Goal: Check status: Check status

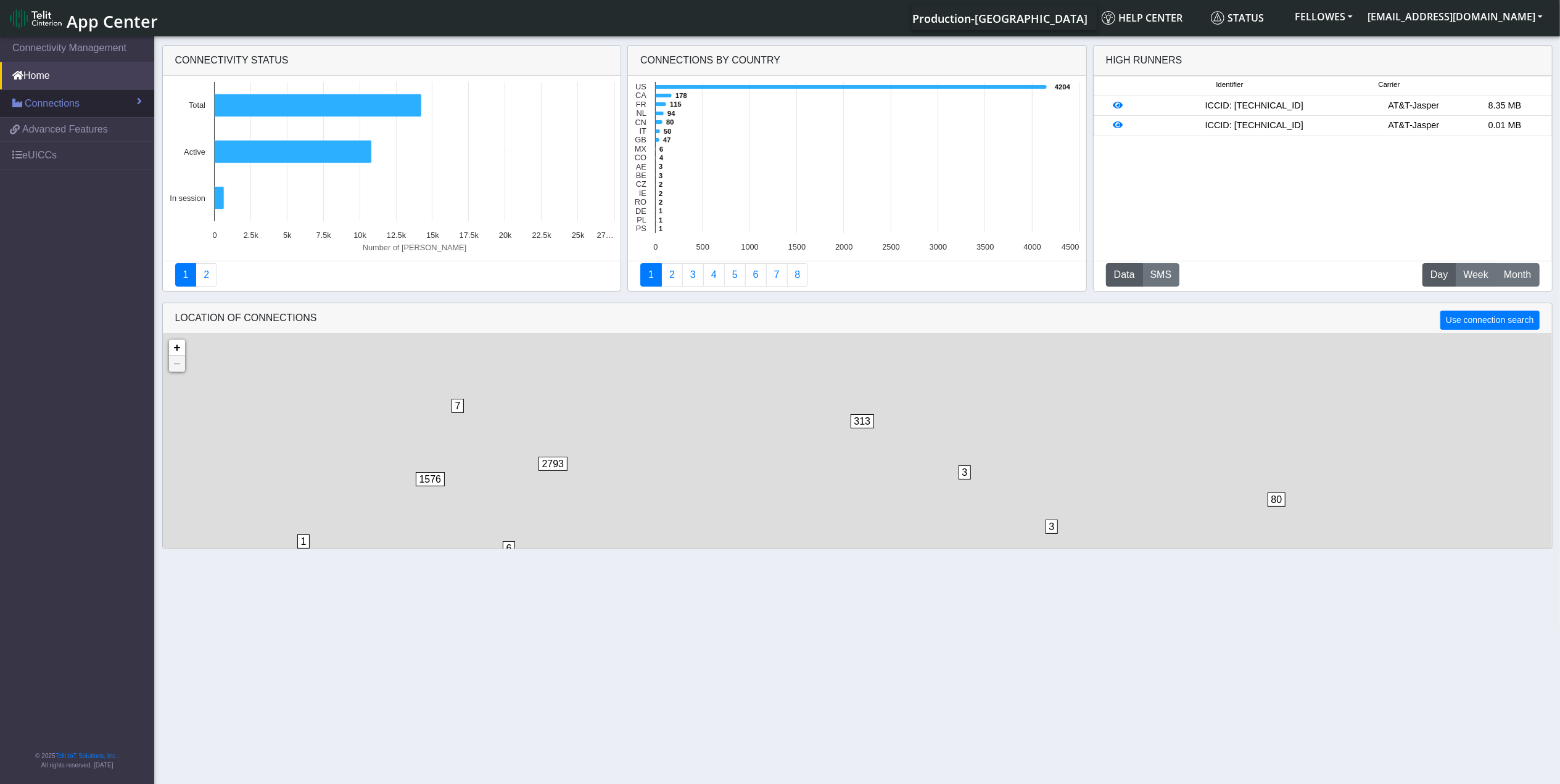
click at [55, 99] on span "Connections" at bounding box center [52, 103] width 55 height 15
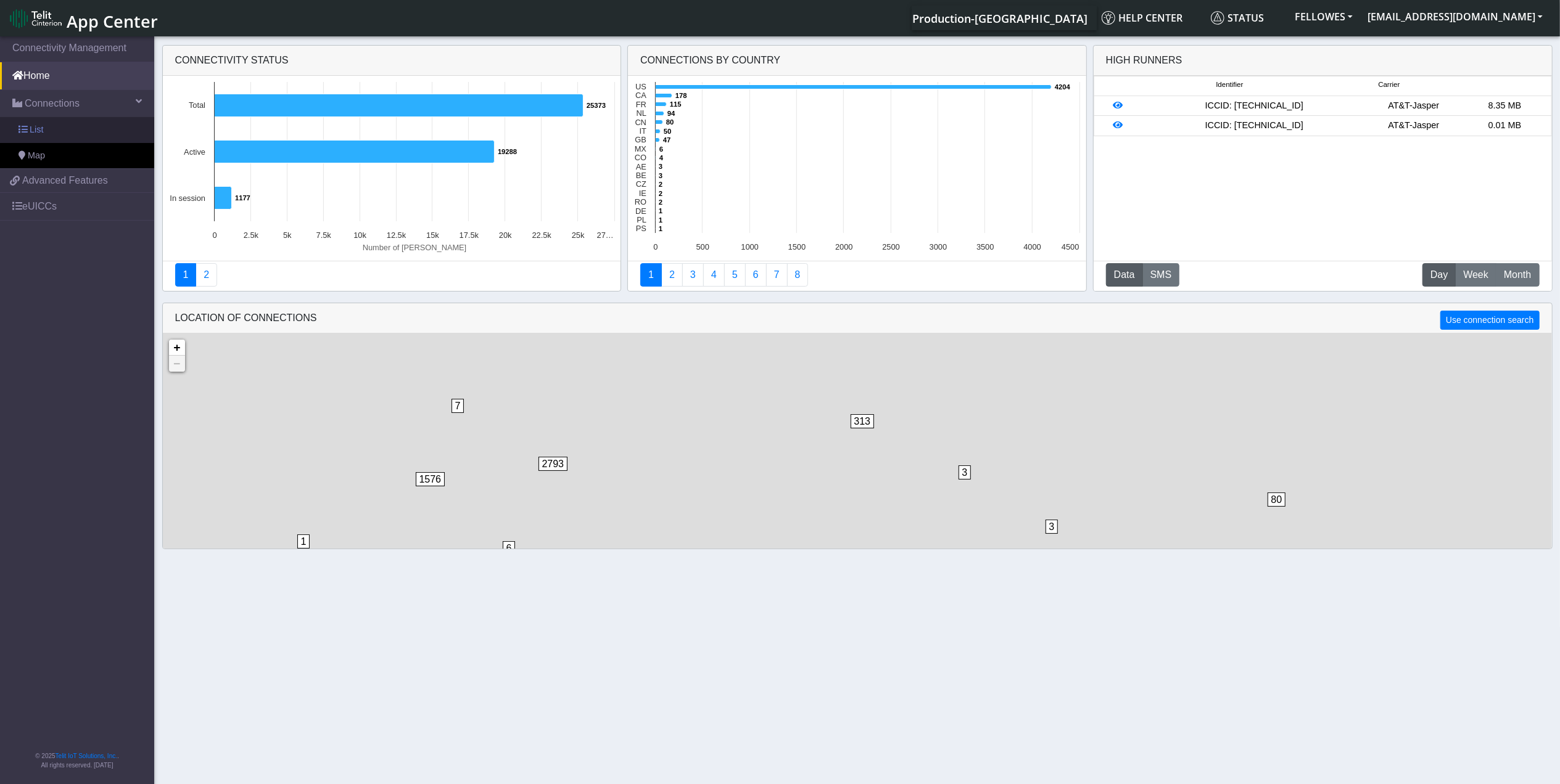
click at [72, 137] on link "List" at bounding box center [77, 130] width 154 height 26
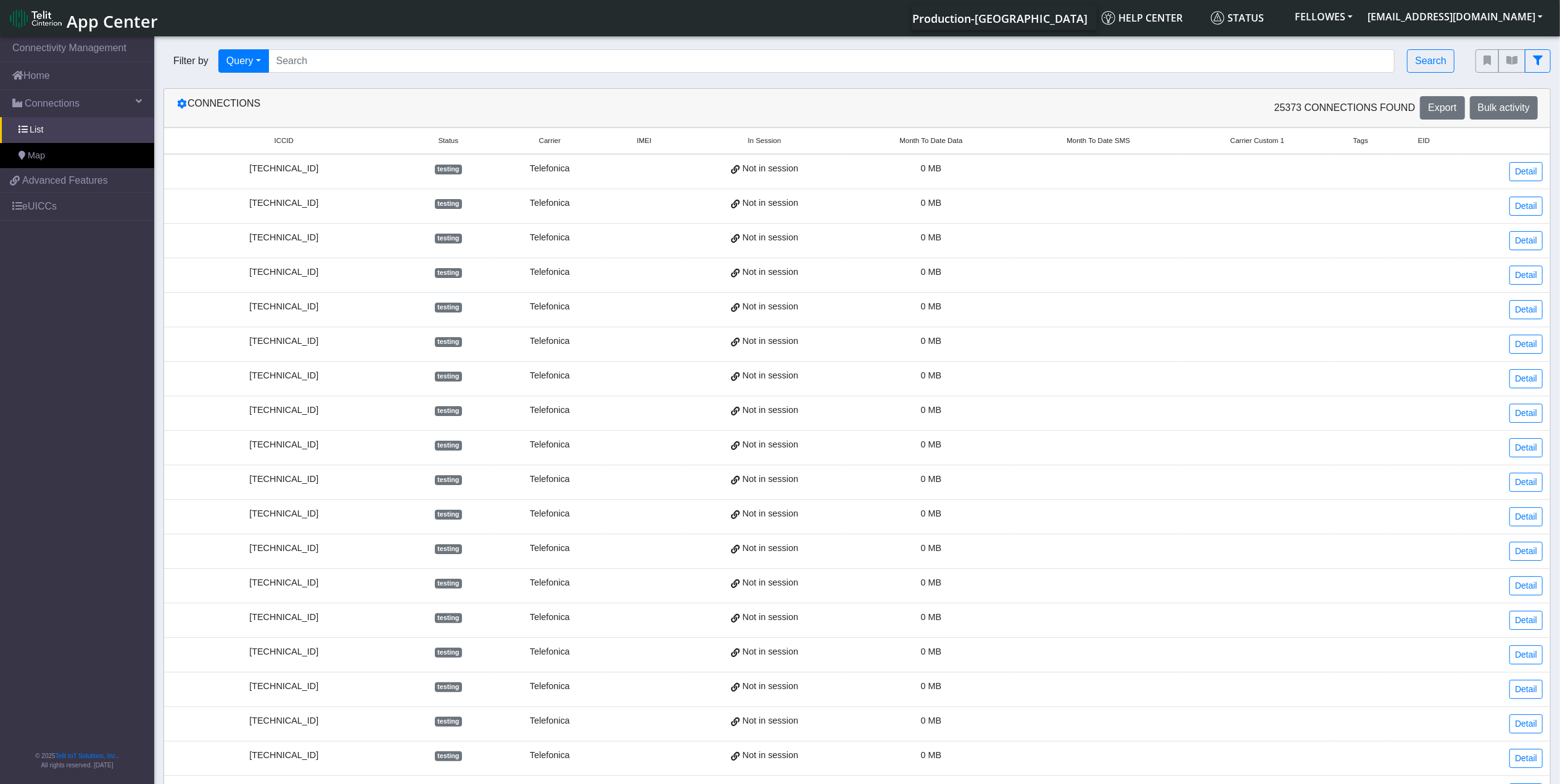
click at [322, 74] on div "Filter by Query Query In Session Not connected Tags Country Operator Search" at bounding box center [809, 61] width 1312 height 42
click at [329, 63] on input "Search..." at bounding box center [831, 61] width 1126 height 24
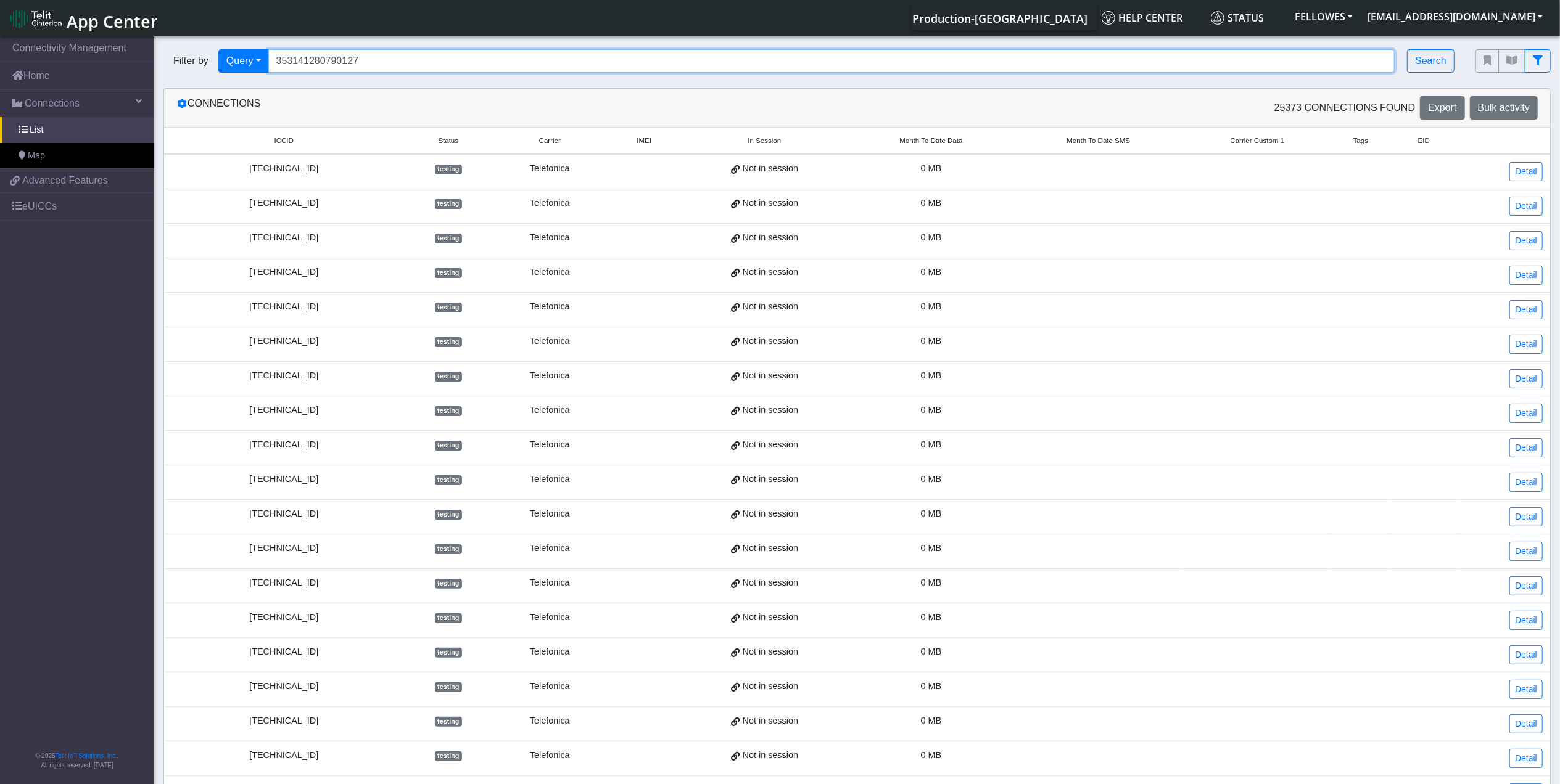
type input "353141280790127"
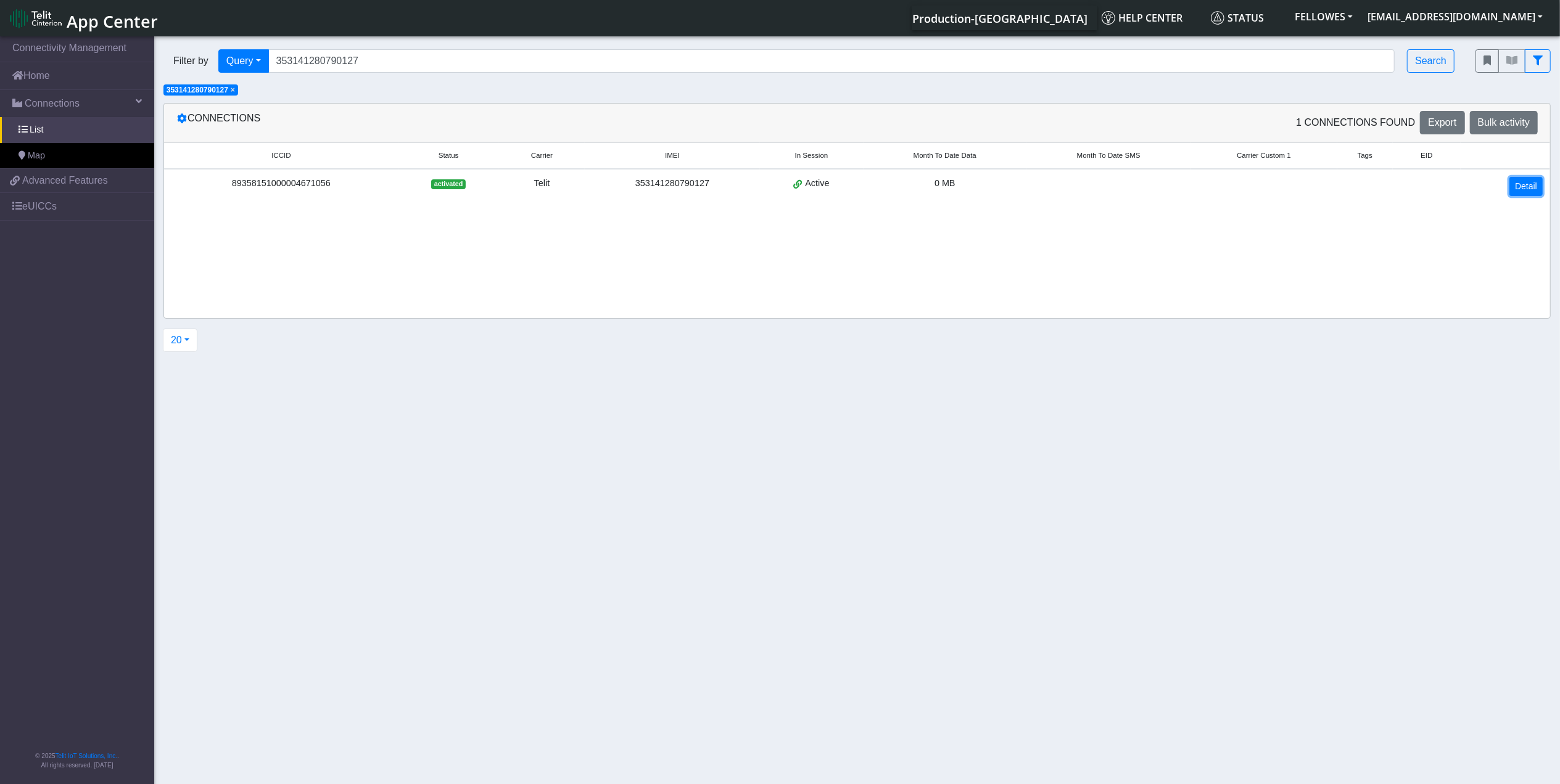
click at [1518, 180] on link "Detail" at bounding box center [1526, 186] width 34 height 19
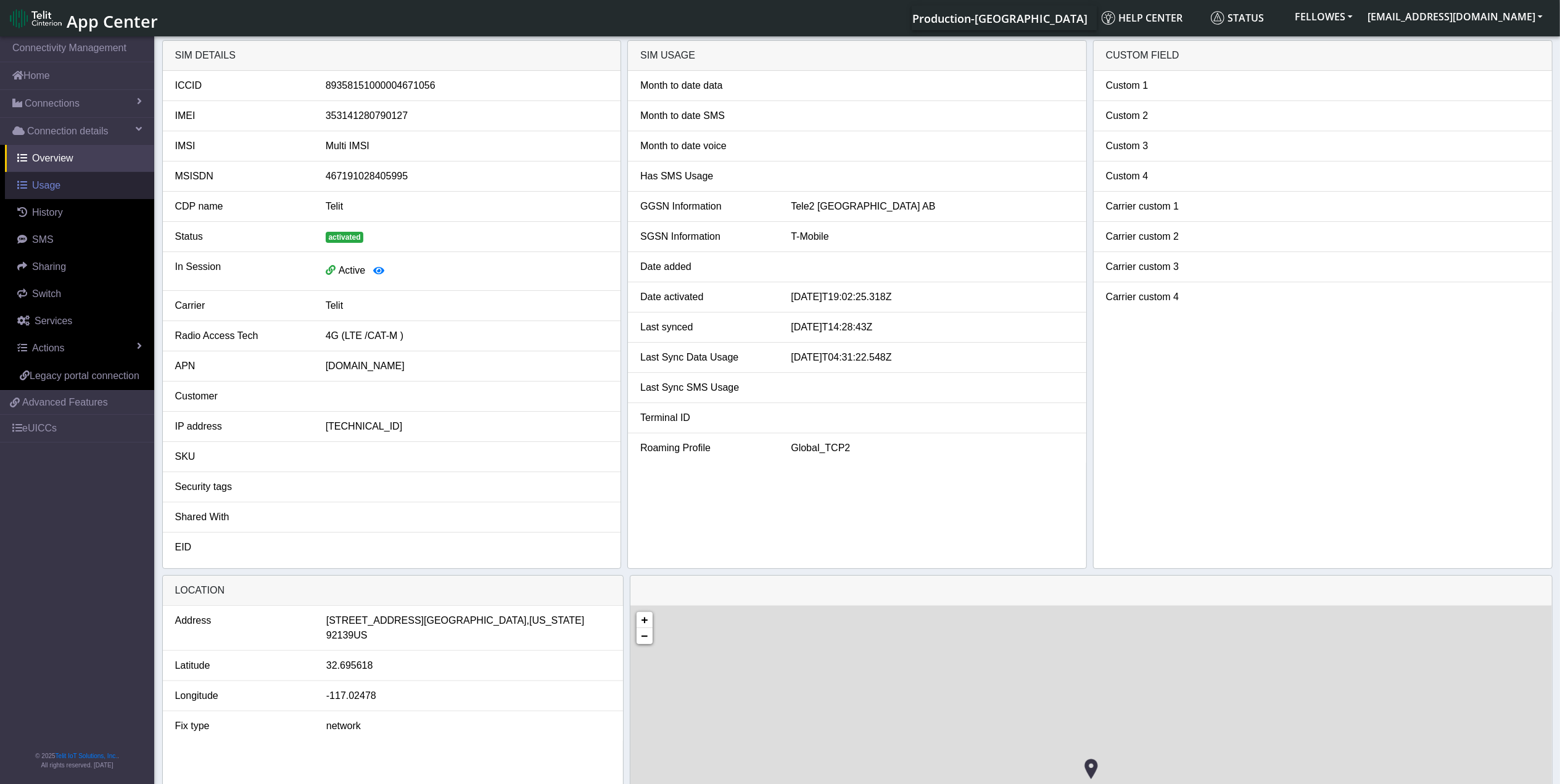
click at [60, 190] on link "Usage" at bounding box center [79, 186] width 149 height 28
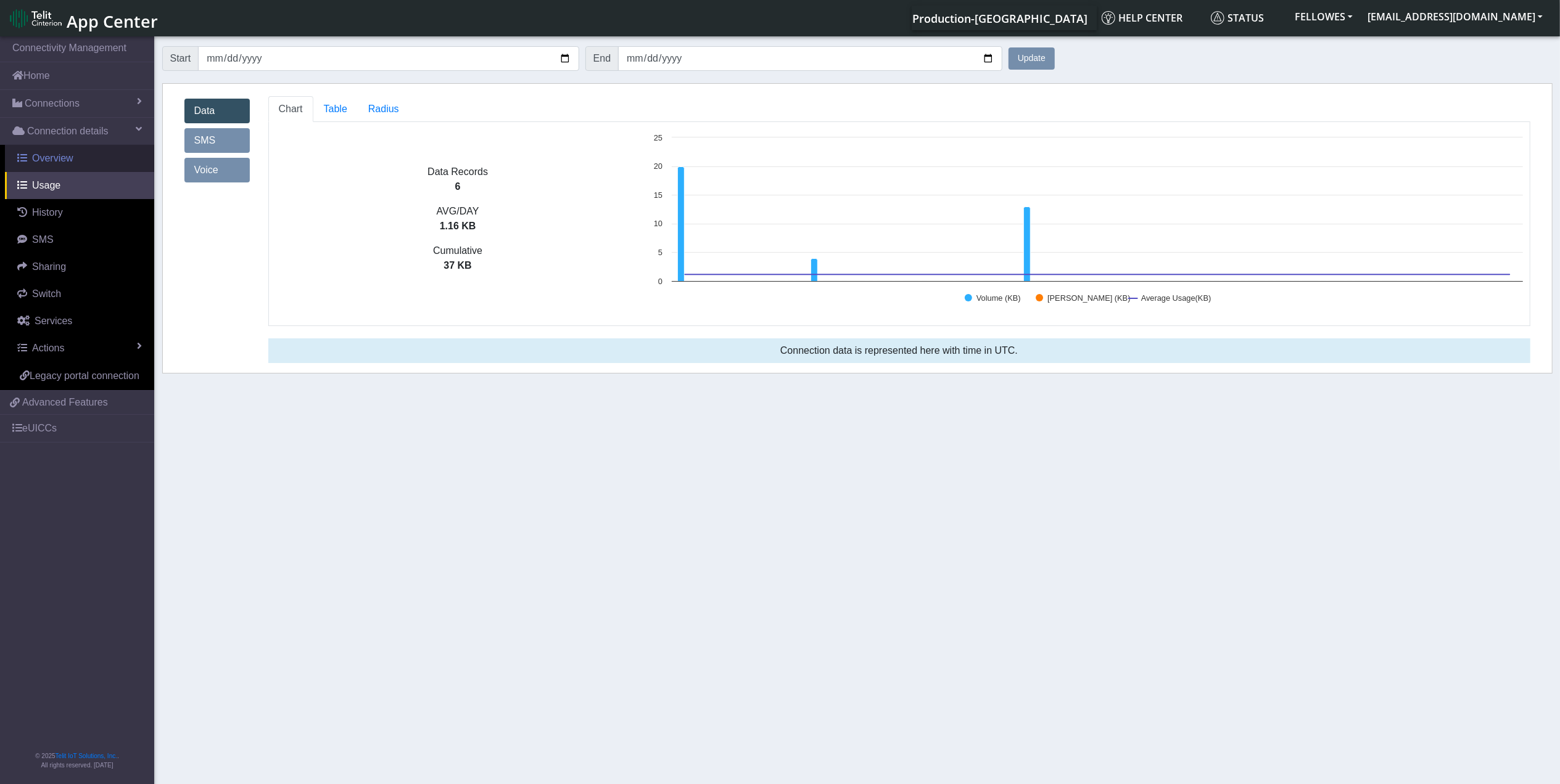
click at [33, 170] on link "Overview" at bounding box center [79, 159] width 149 height 28
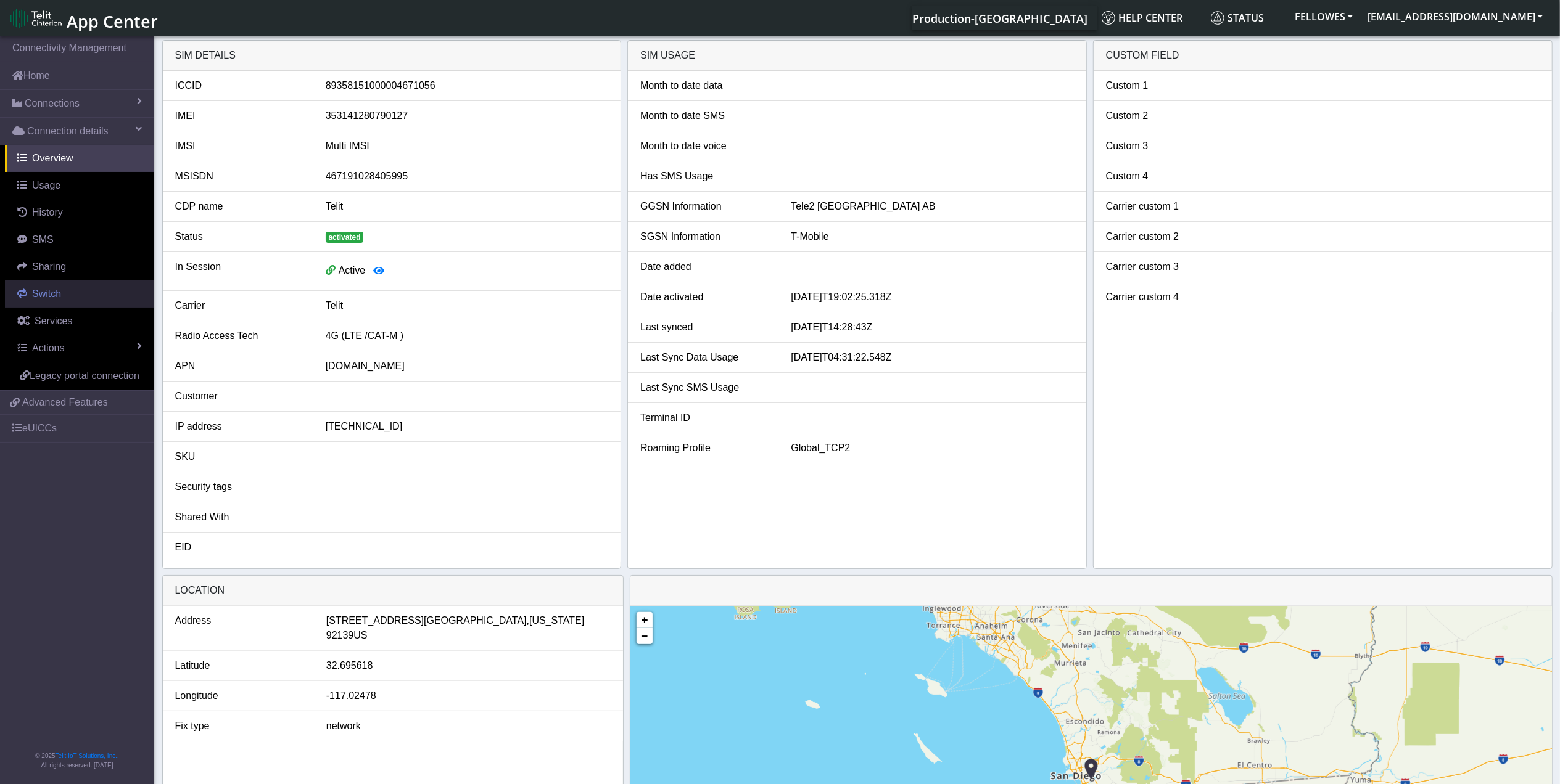
click at [72, 298] on link "Switch" at bounding box center [79, 294] width 149 height 28
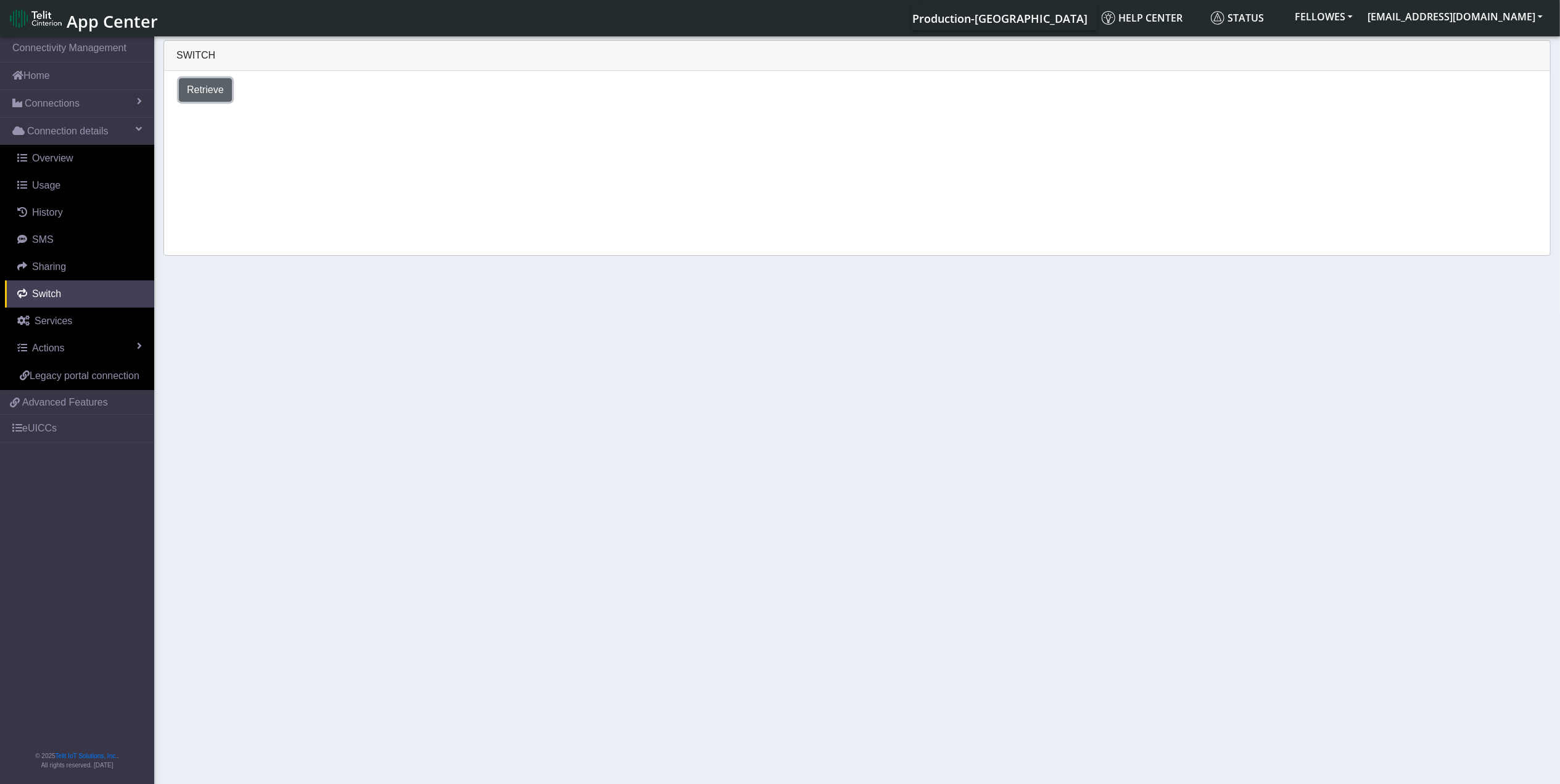
click at [205, 88] on span "Retrieve" at bounding box center [206, 90] width 37 height 11
select select "United States"
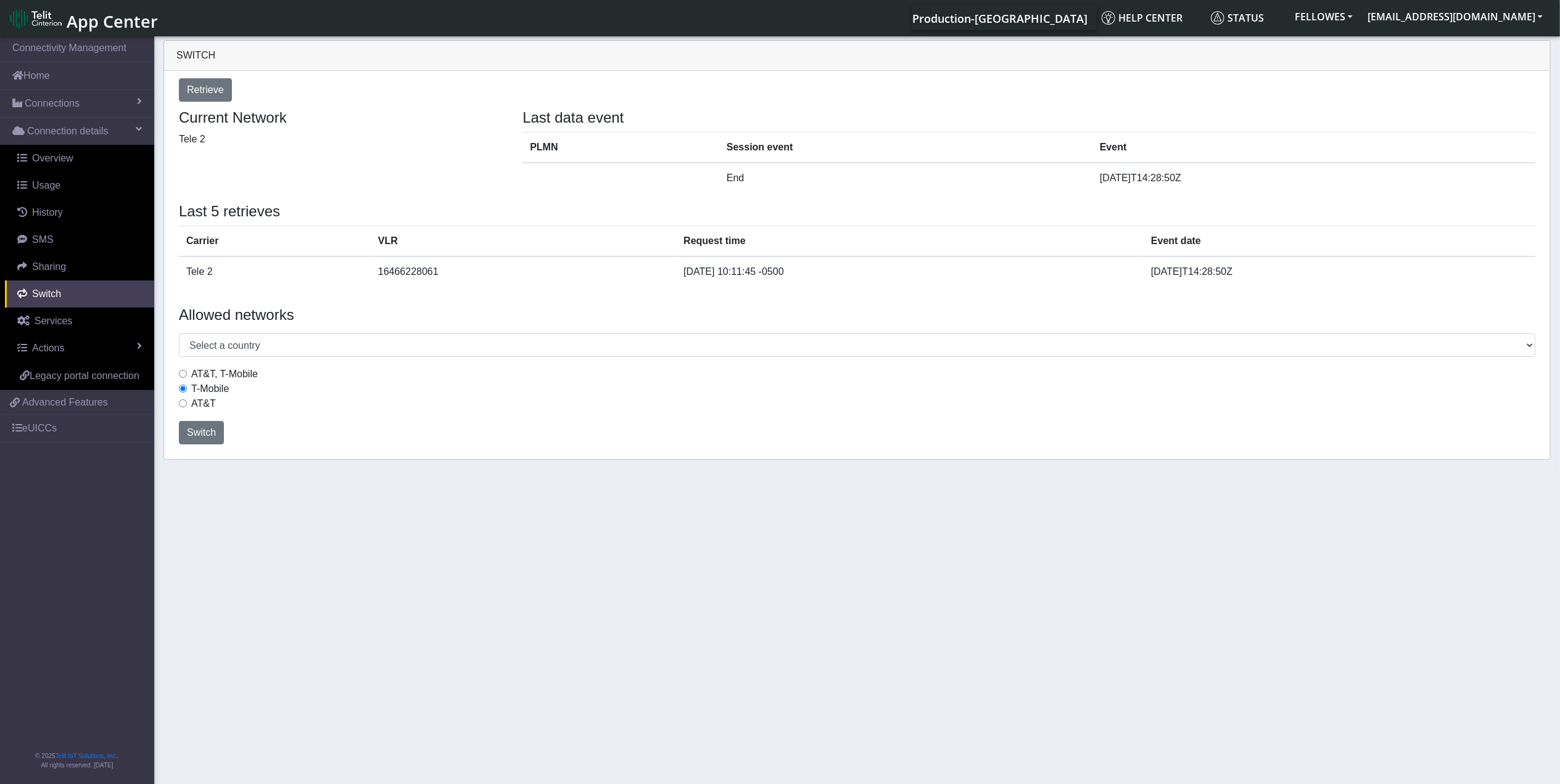
click at [192, 380] on label "AT&T, T-Mobile" at bounding box center [225, 373] width 67 height 15
click at [187, 378] on input "AT&T, T-Mobile" at bounding box center [182, 374] width 8 height 8
radio input "true"
click at [207, 431] on span "Switch" at bounding box center [201, 432] width 29 height 11
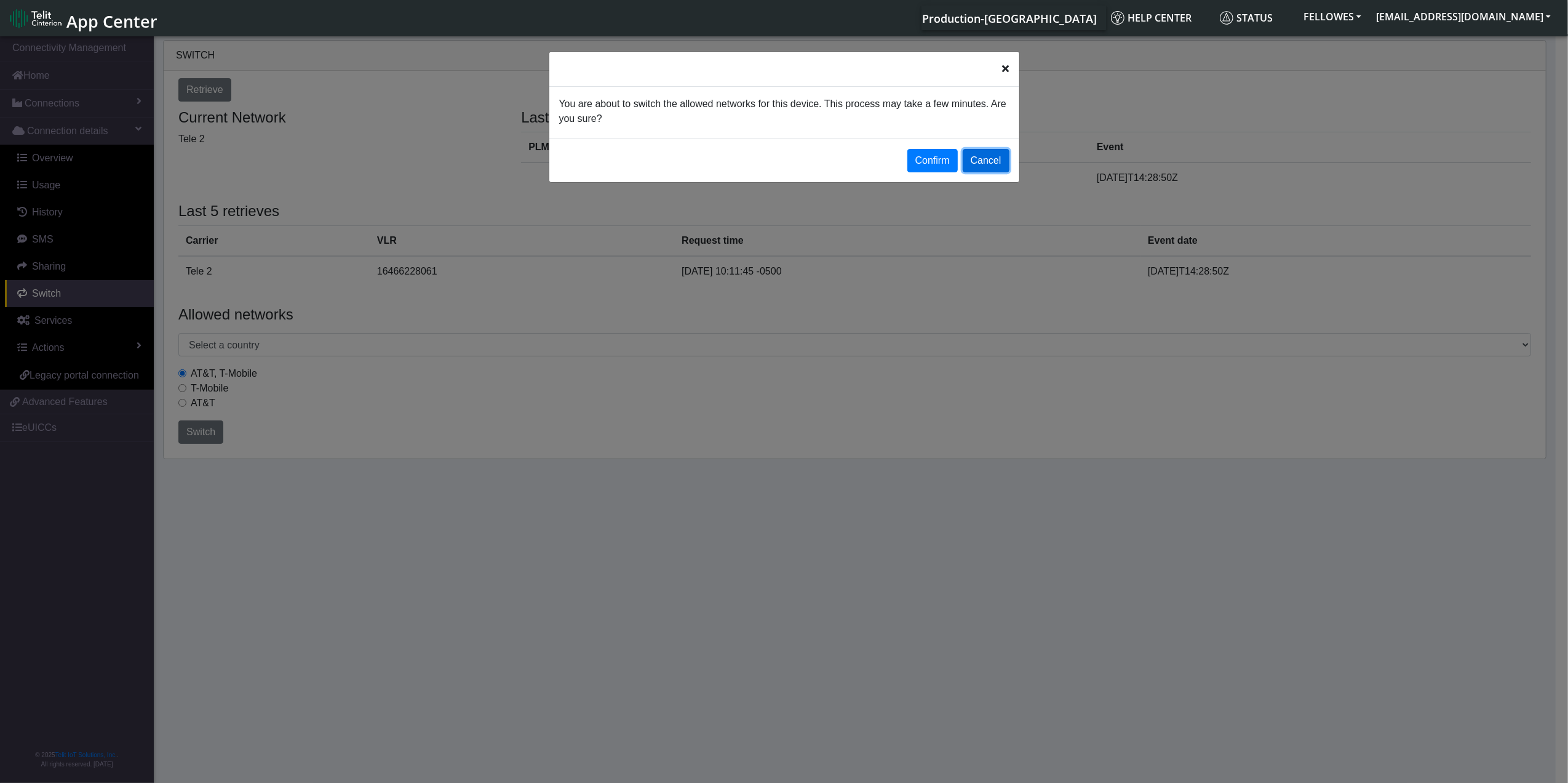
click at [993, 168] on button "Cancel" at bounding box center [986, 160] width 47 height 24
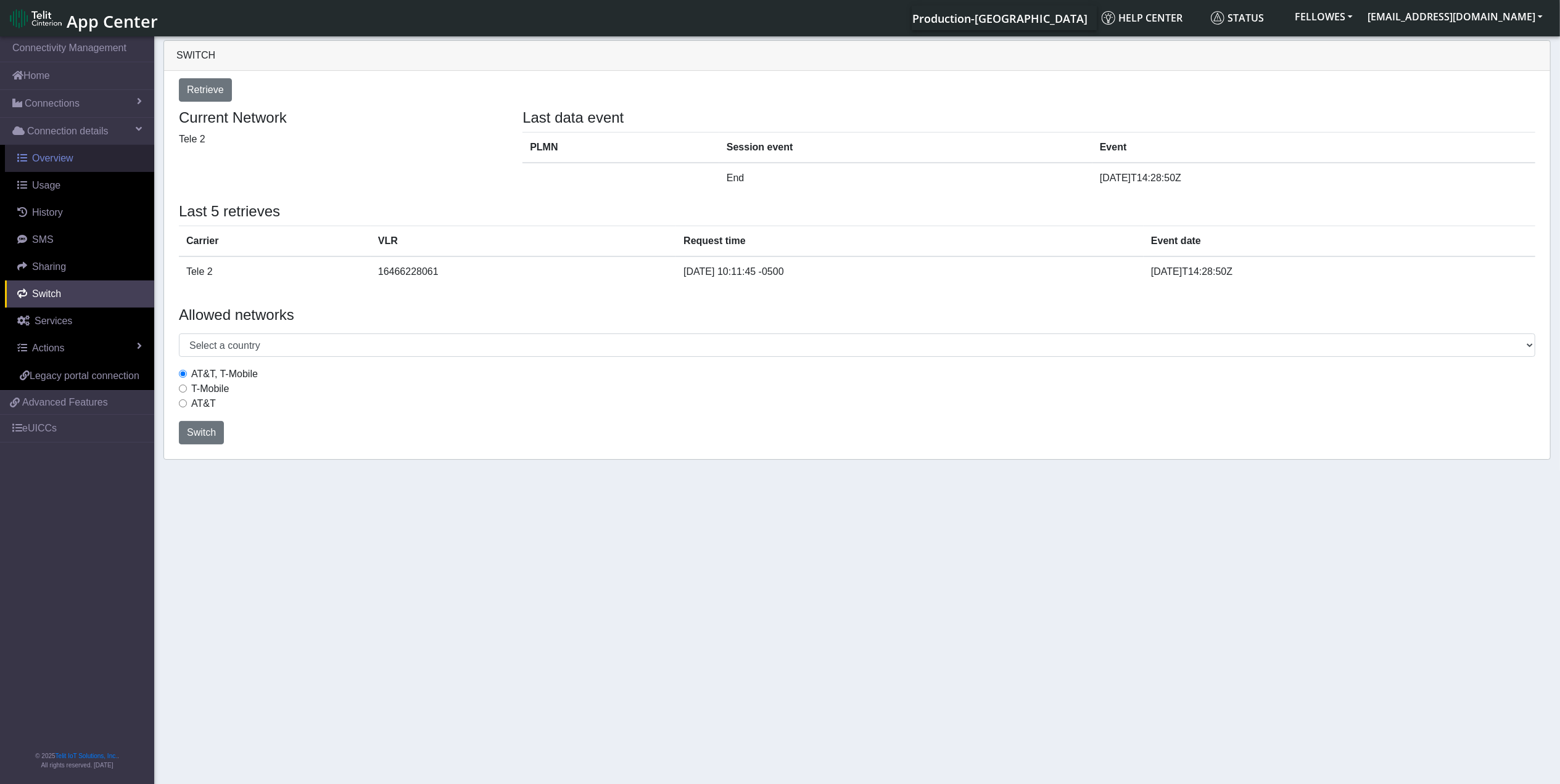
click at [65, 161] on span "Overview" at bounding box center [53, 158] width 41 height 11
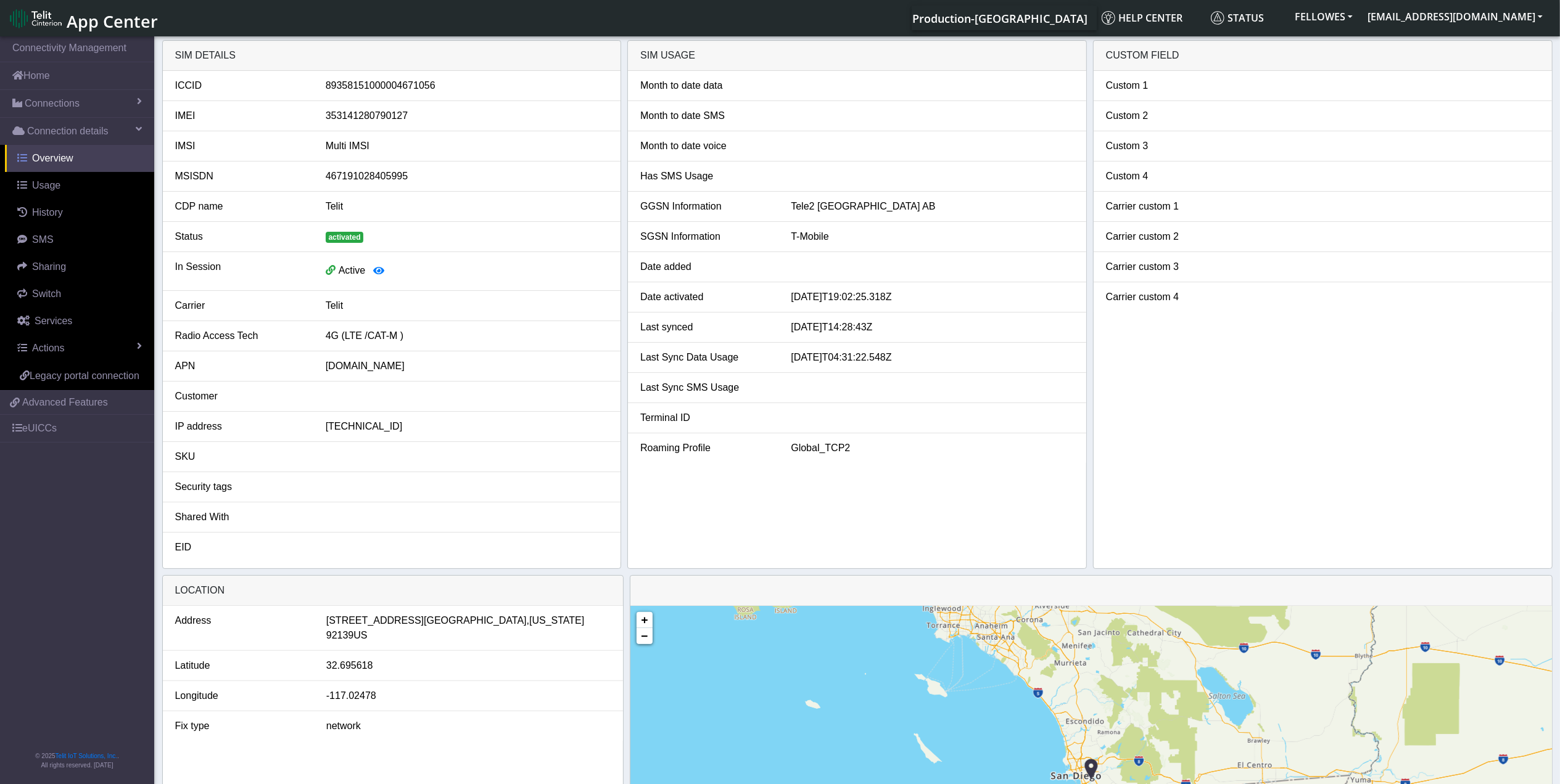
click at [50, 167] on link "Overview" at bounding box center [79, 159] width 149 height 28
click at [42, 190] on span "Usage" at bounding box center [46, 185] width 29 height 11
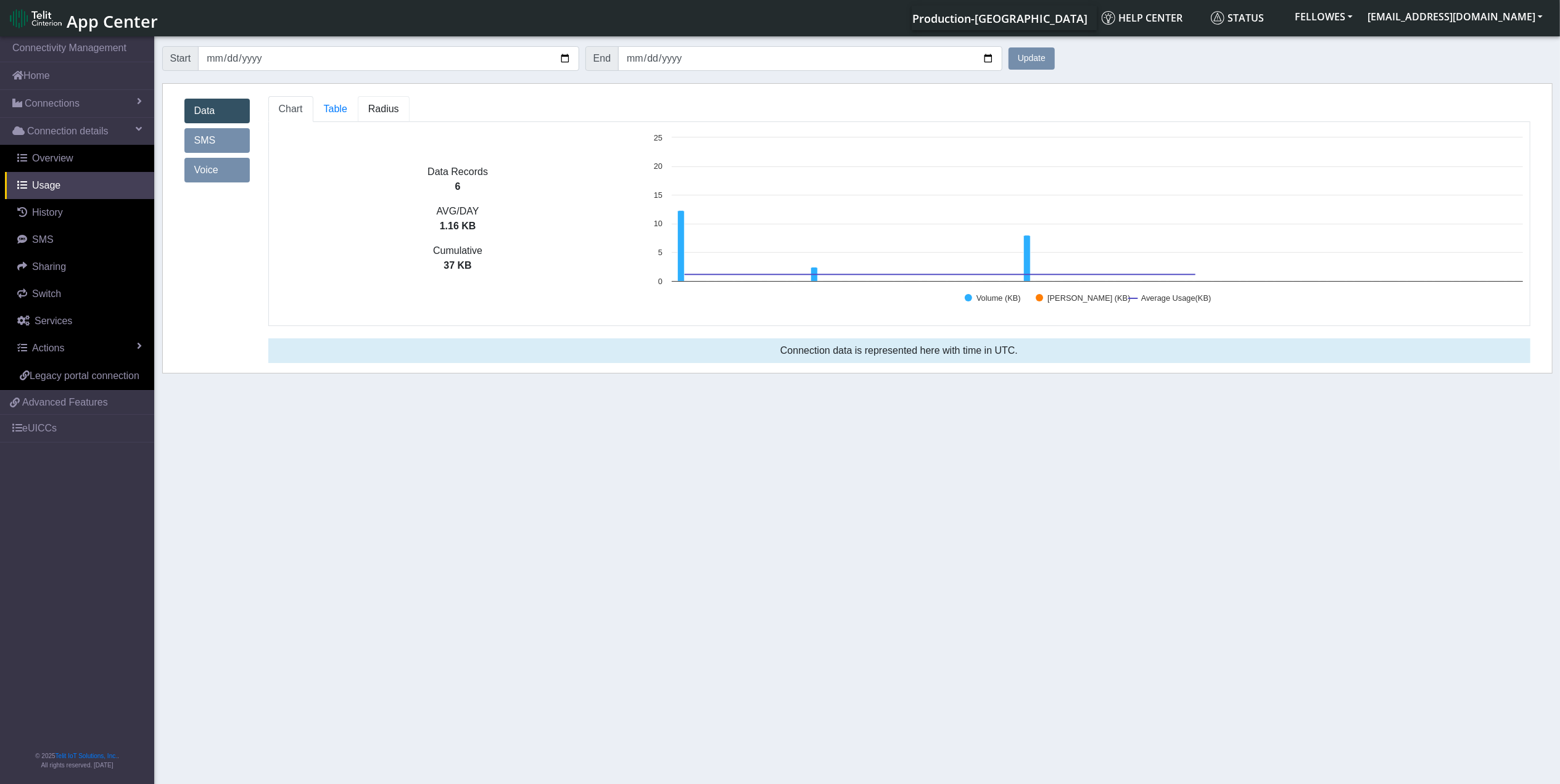
click at [358, 117] on link "Radius" at bounding box center [335, 109] width 44 height 26
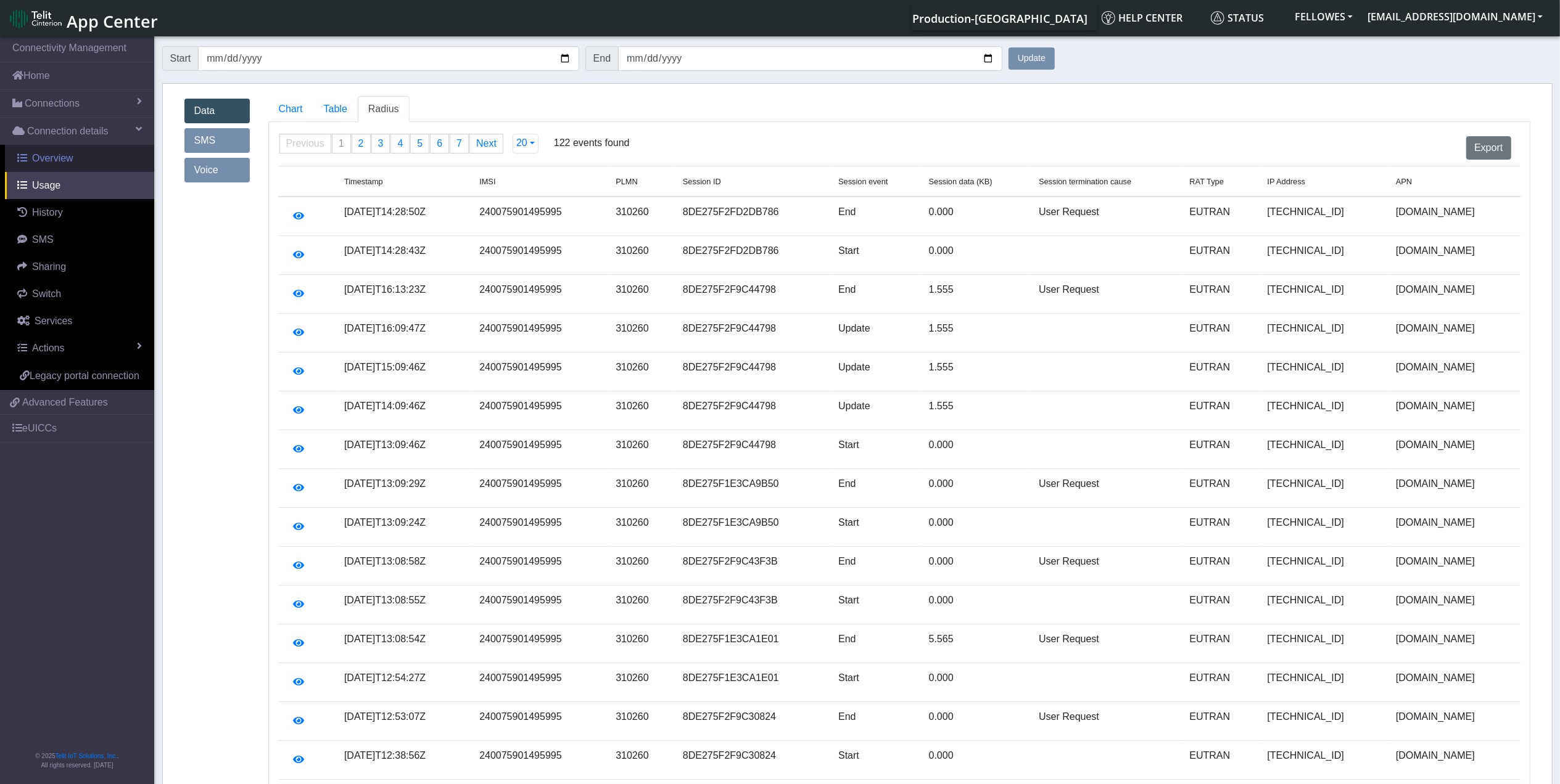
click at [54, 162] on span "Overview" at bounding box center [53, 158] width 41 height 11
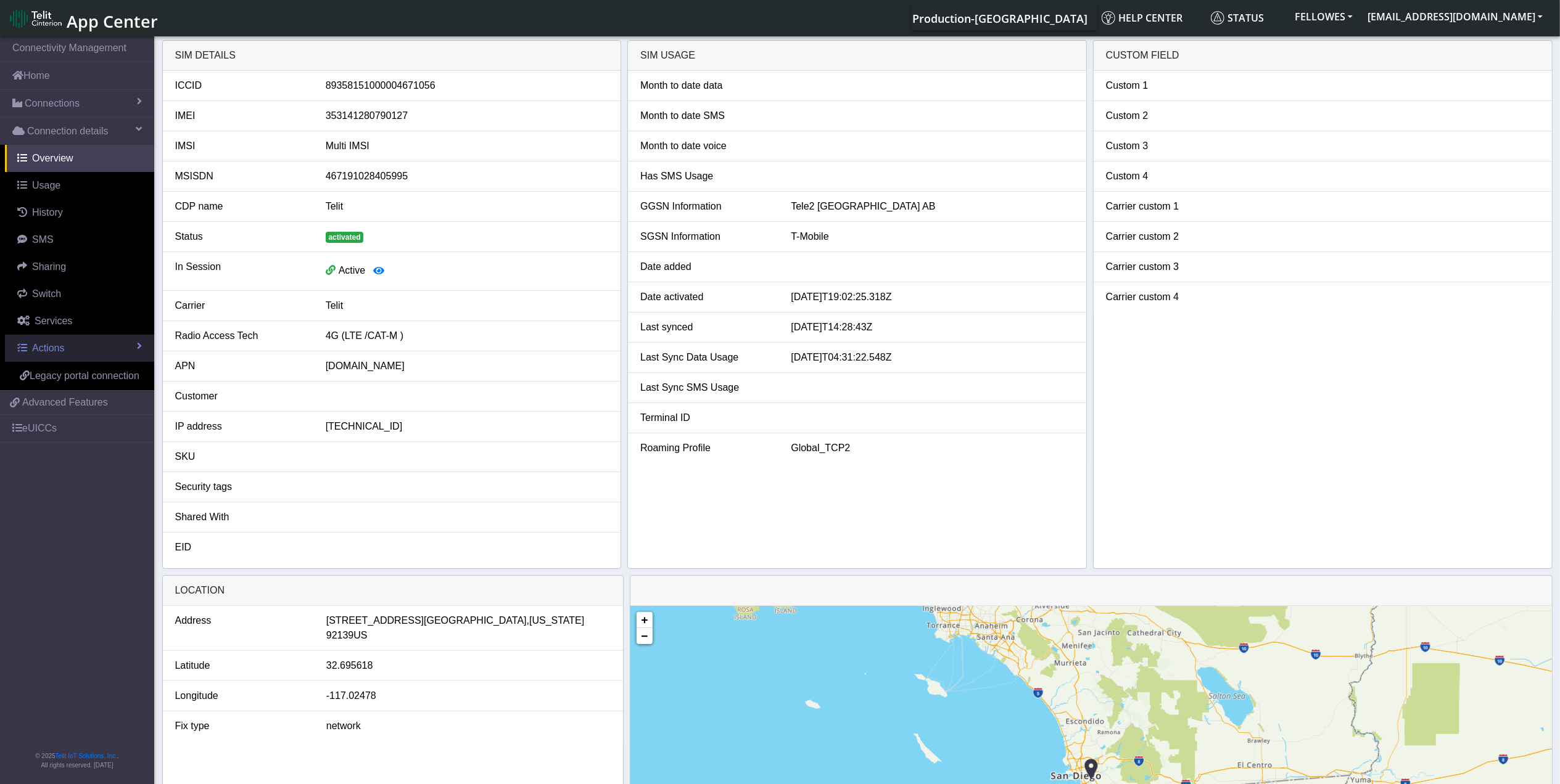
click at [80, 347] on link "Actions" at bounding box center [79, 349] width 149 height 28
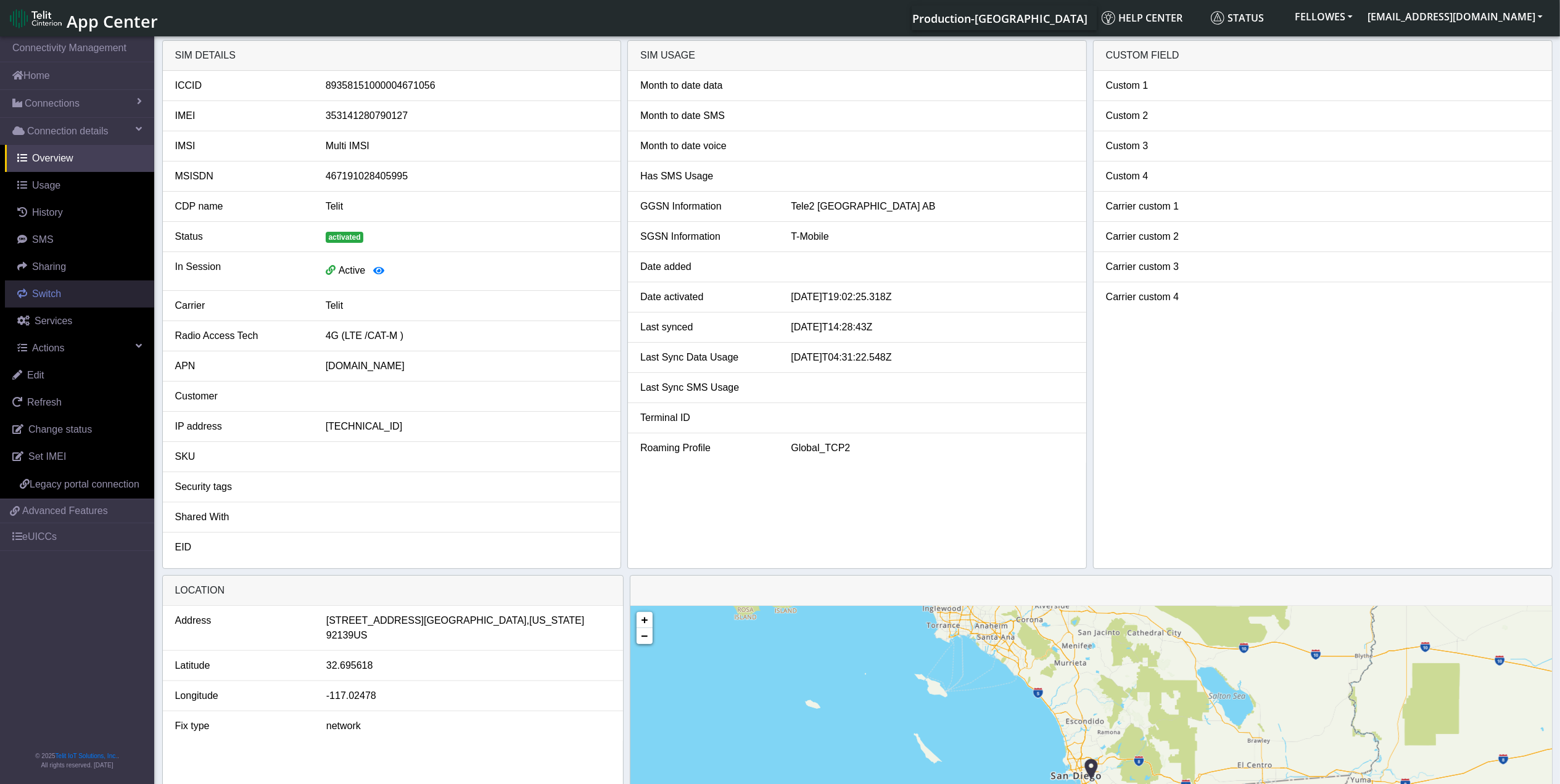
click at [72, 297] on link "Switch" at bounding box center [79, 294] width 149 height 28
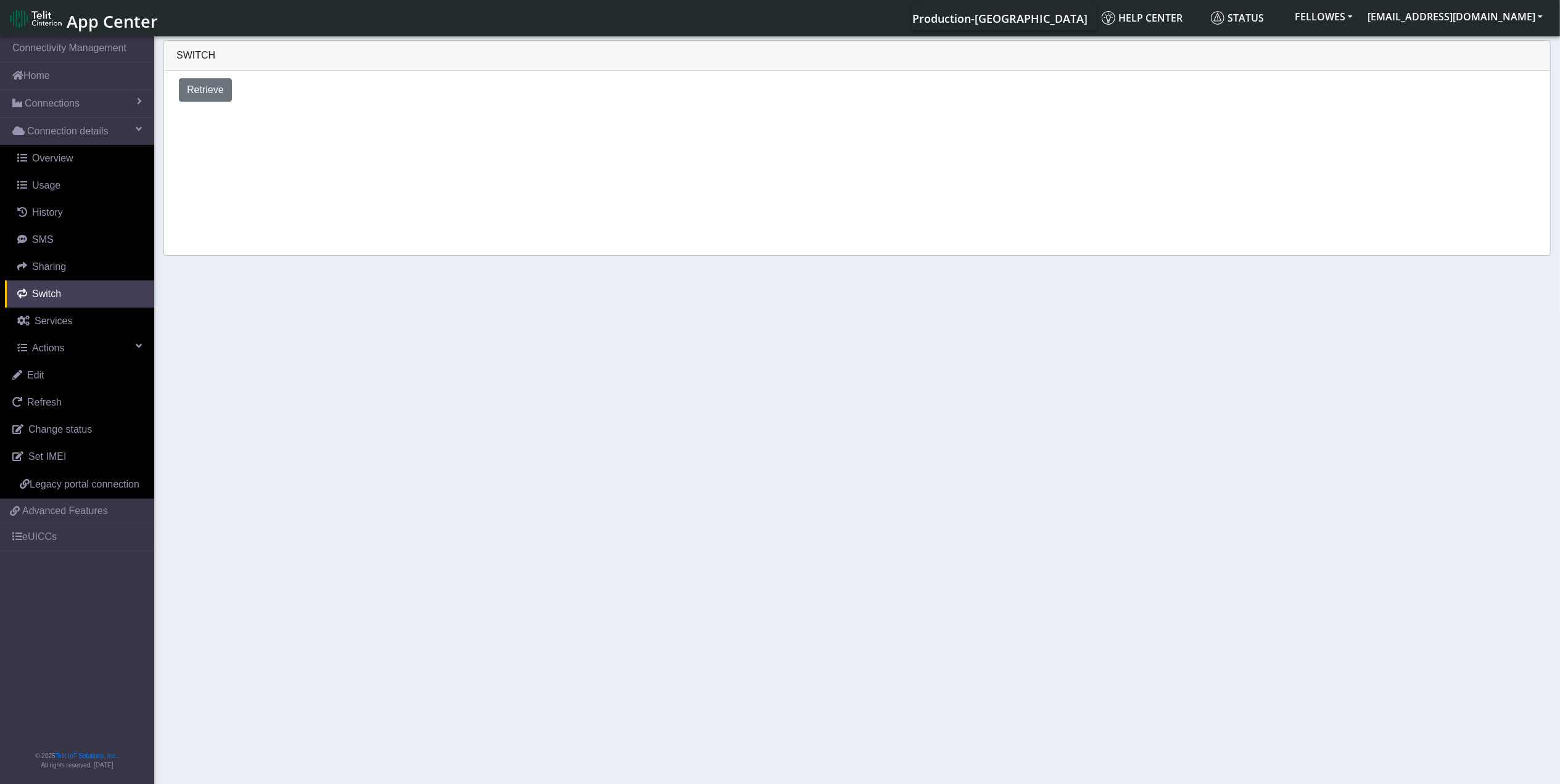
click at [222, 102] on div "Retrieve" at bounding box center [856, 90] width 1375 height 29
click at [219, 85] on span "Retrieve" at bounding box center [206, 90] width 37 height 11
select select "United States"
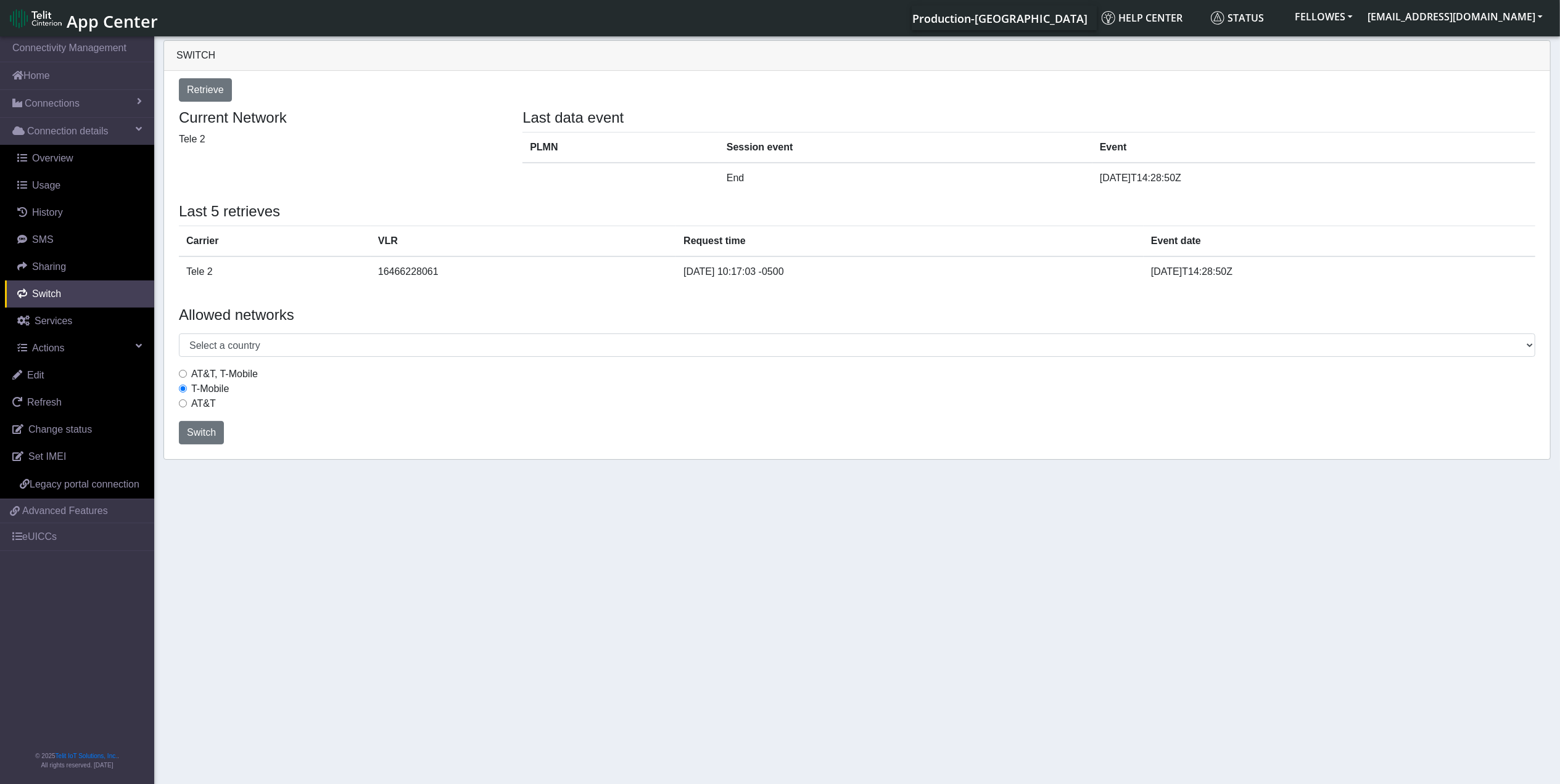
click at [227, 375] on label "AT&T, T-Mobile" at bounding box center [225, 373] width 67 height 15
click at [187, 375] on input "AT&T, T-Mobile" at bounding box center [182, 374] width 8 height 8
radio input "true"
click at [190, 436] on span "Switch" at bounding box center [201, 432] width 29 height 11
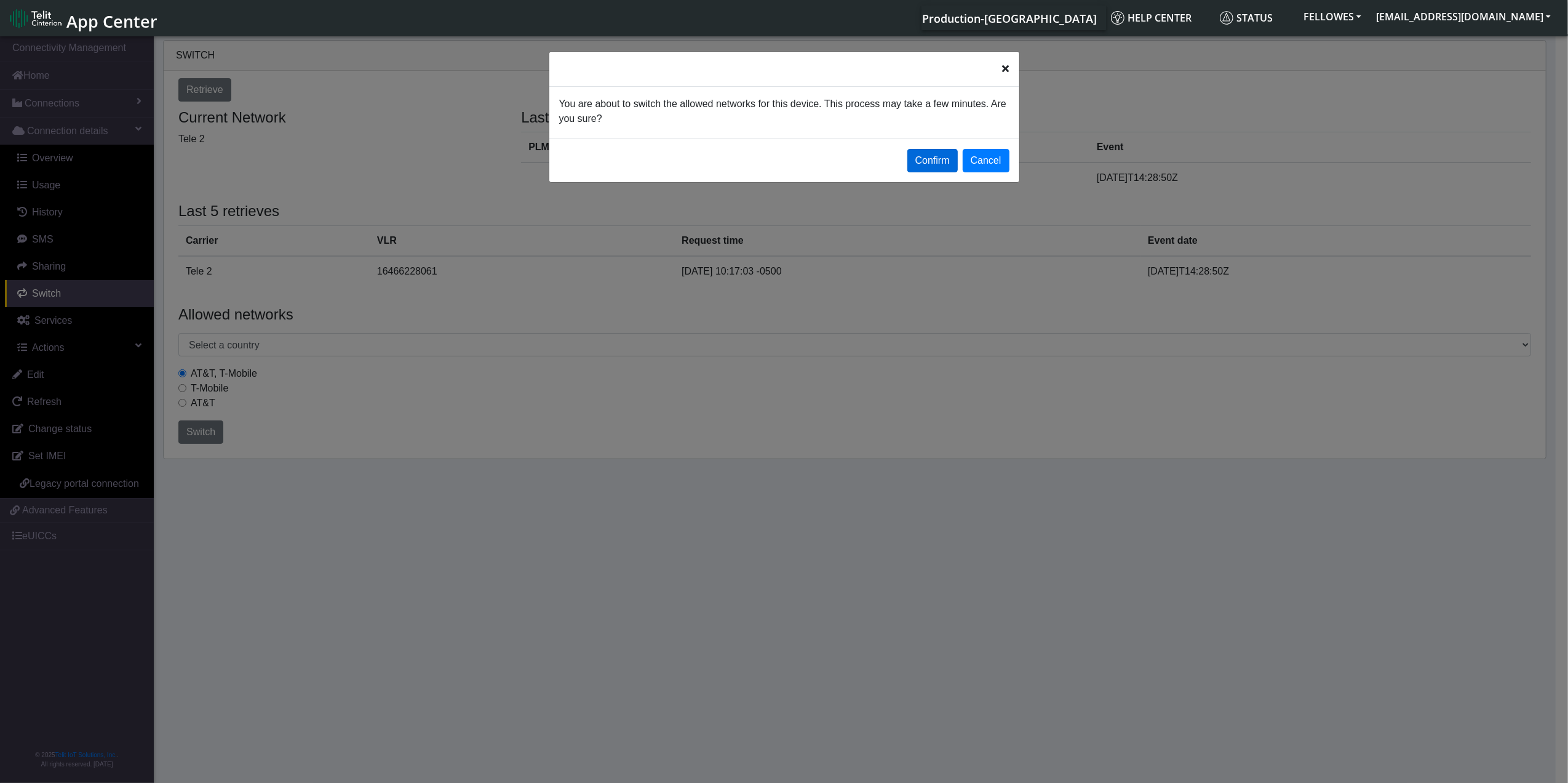
click at [935, 160] on button "Confirm" at bounding box center [932, 160] width 50 height 24
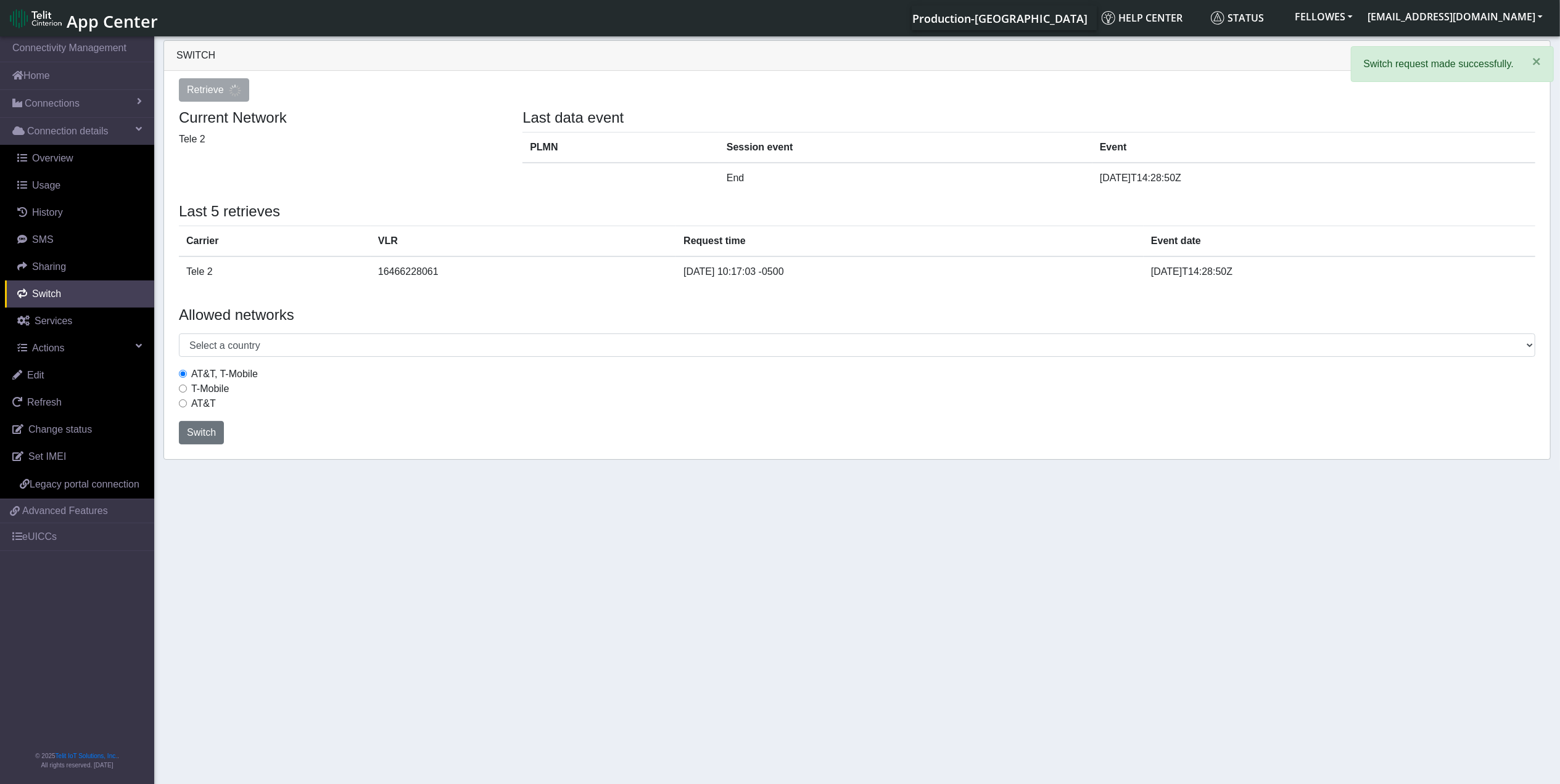
select select "United States"
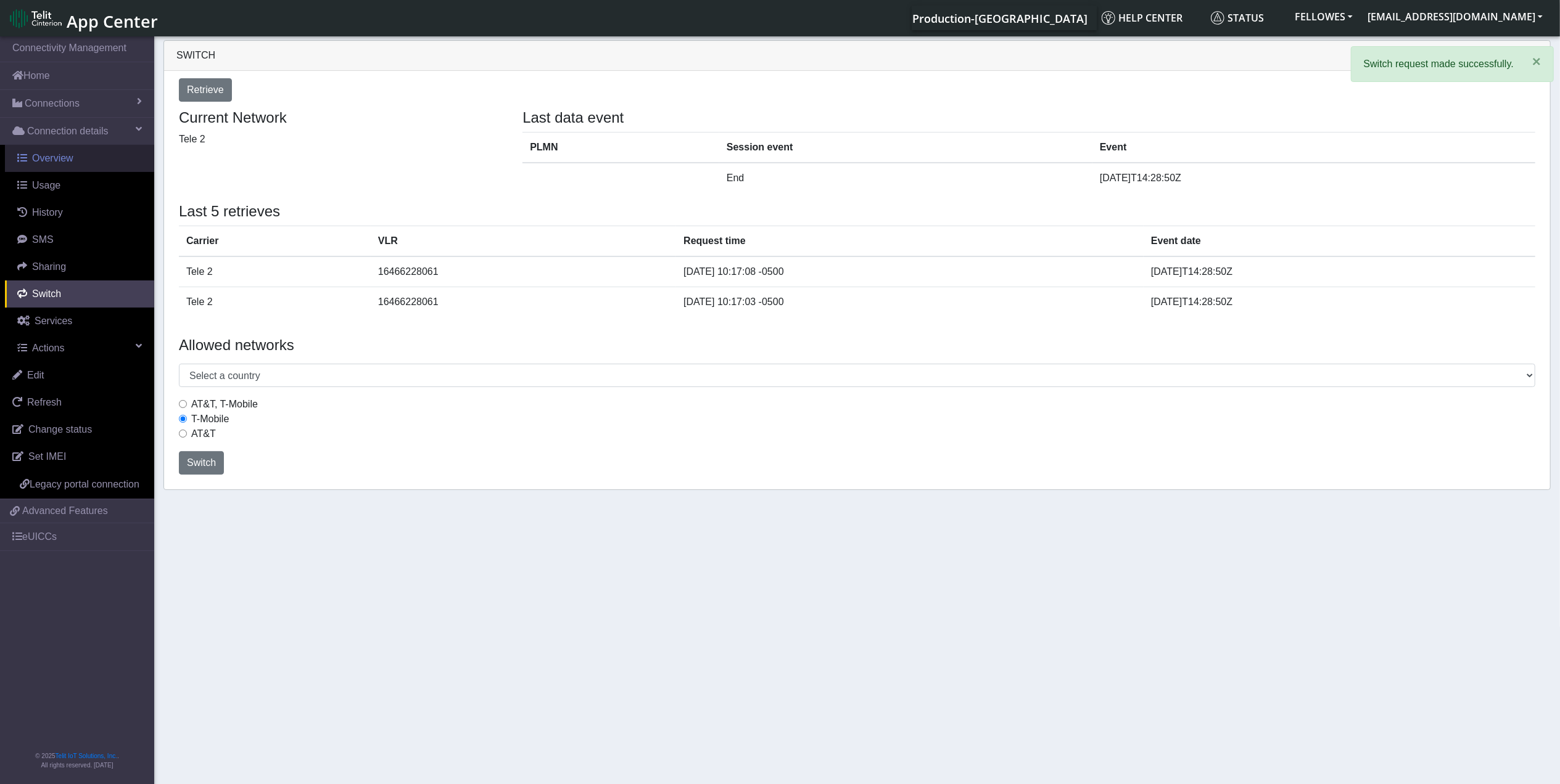
click at [28, 154] on link "Overview" at bounding box center [79, 159] width 149 height 28
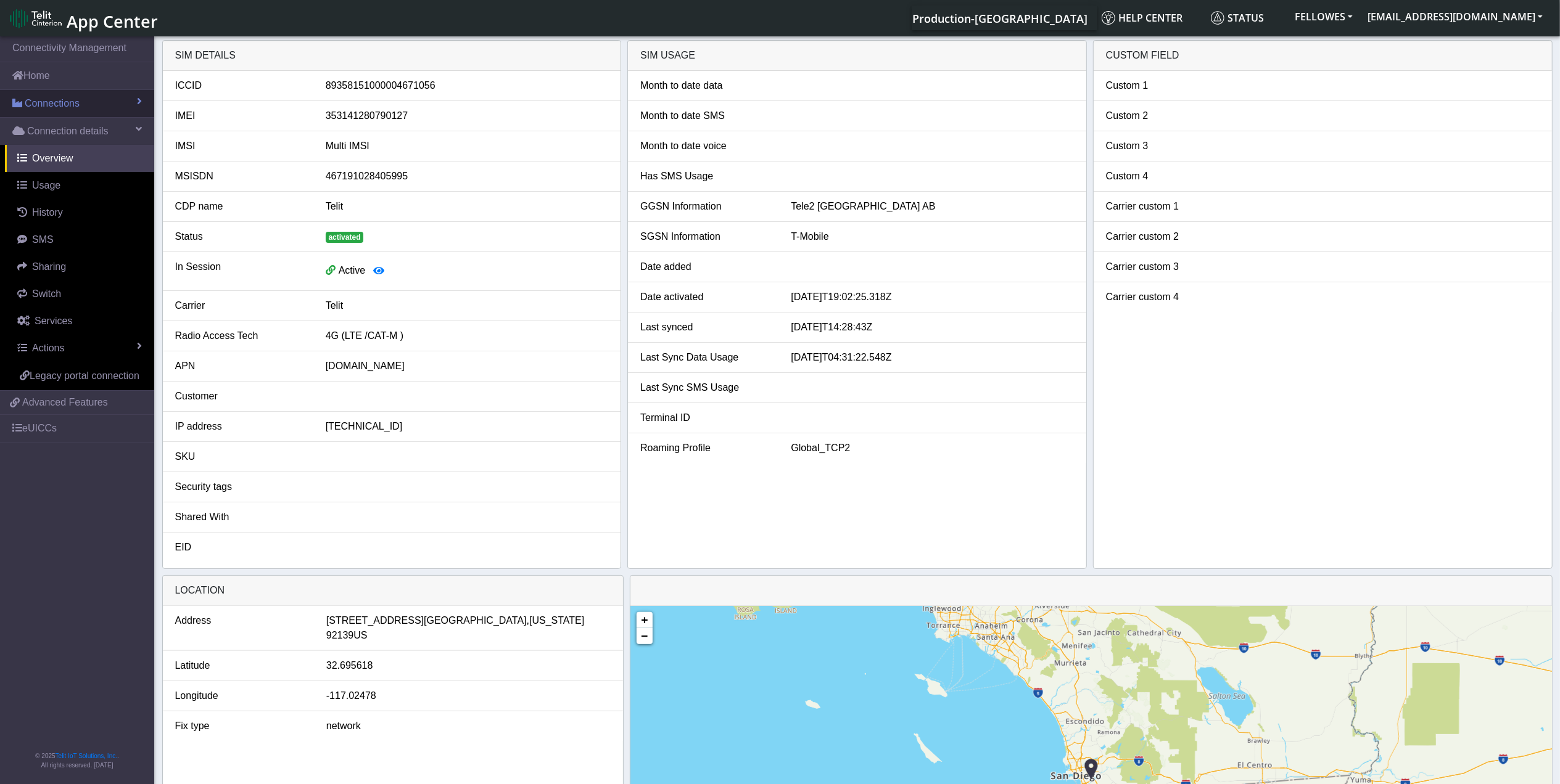
click at [94, 111] on link "Connections" at bounding box center [77, 103] width 154 height 28
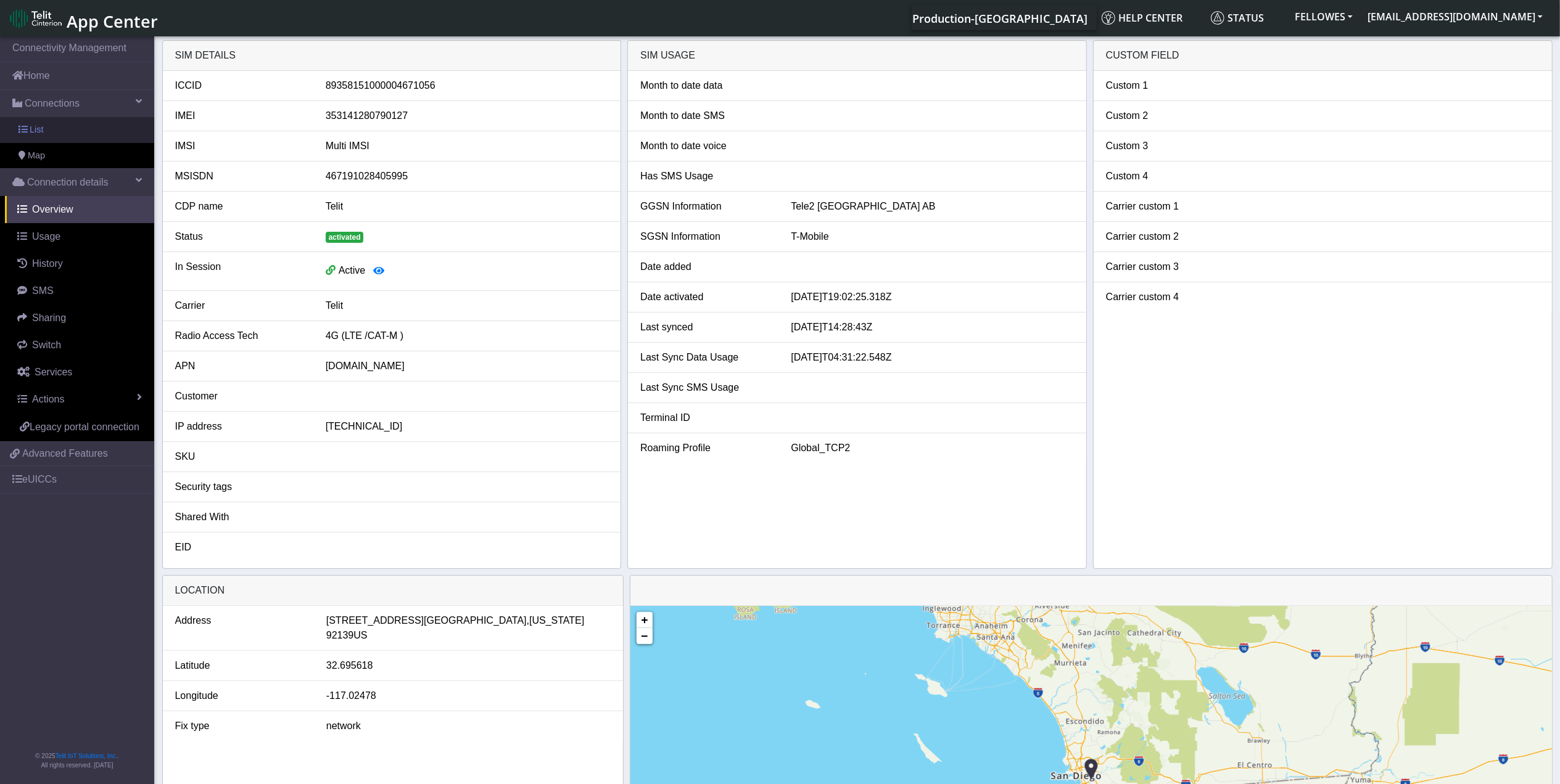
click at [92, 128] on link "List" at bounding box center [77, 130] width 154 height 26
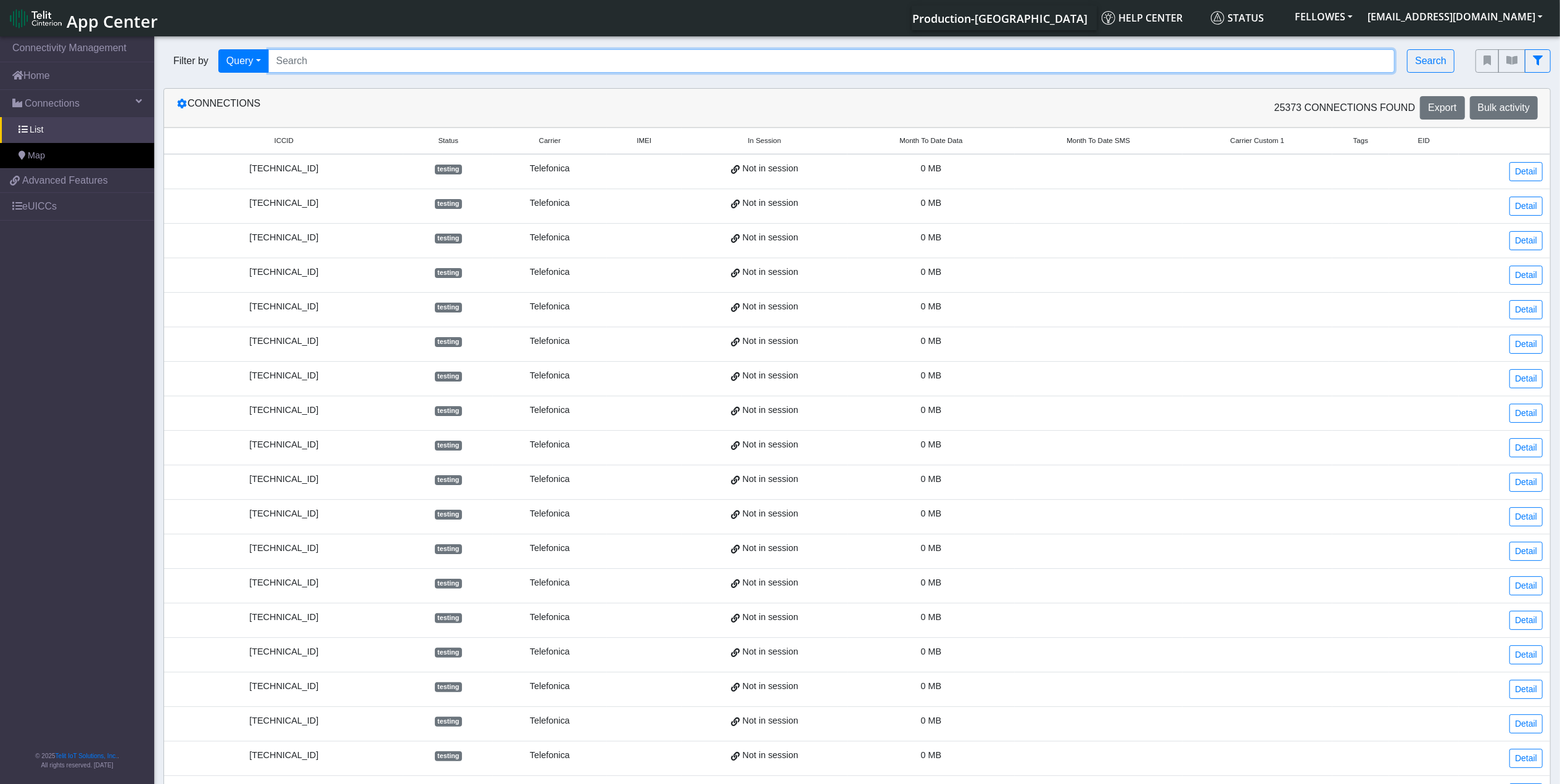
click at [395, 63] on input "Search..." at bounding box center [831, 61] width 1126 height 24
paste input "353141280797197"
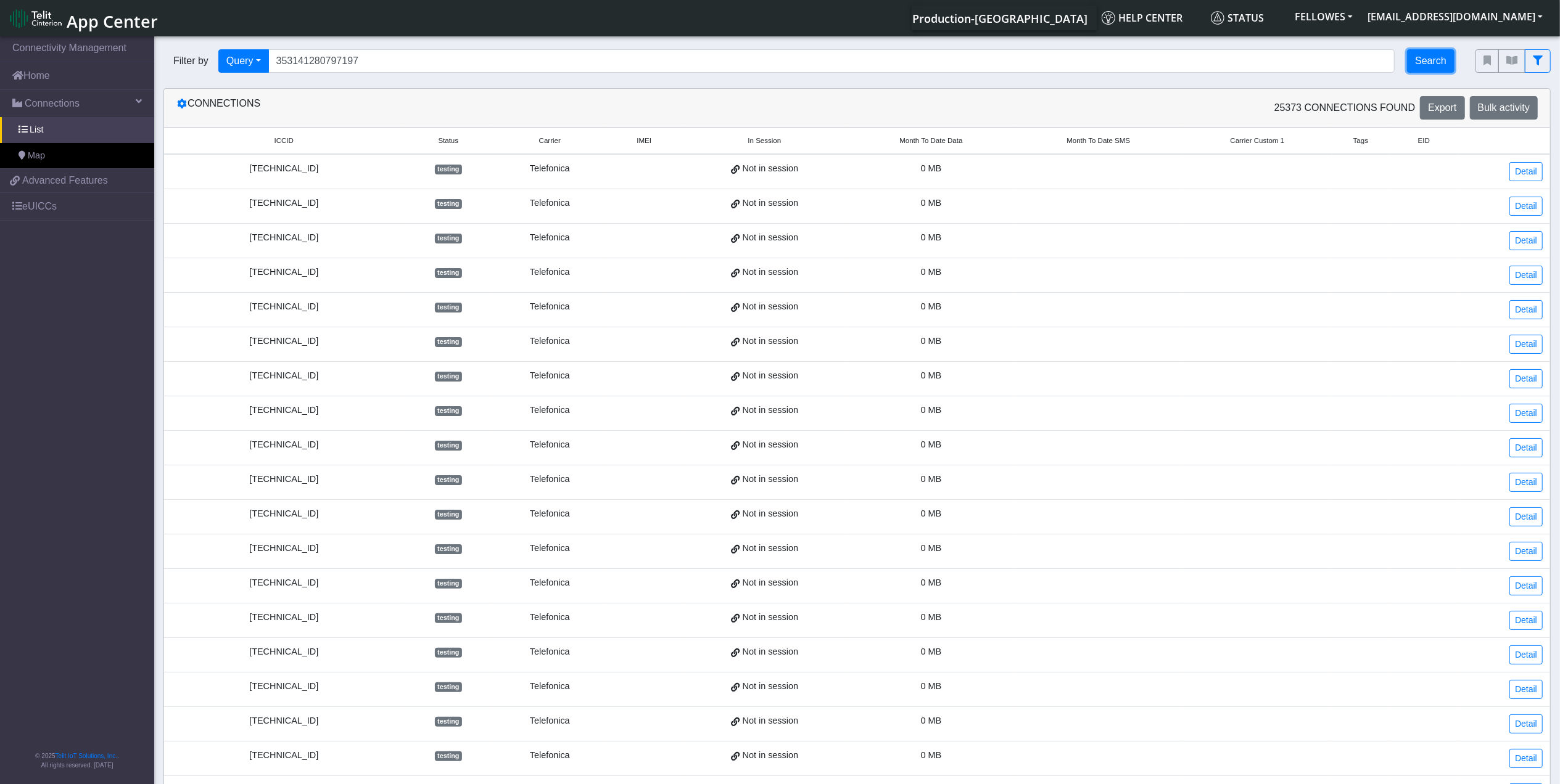
click at [1418, 60] on button "Search" at bounding box center [1431, 61] width 47 height 24
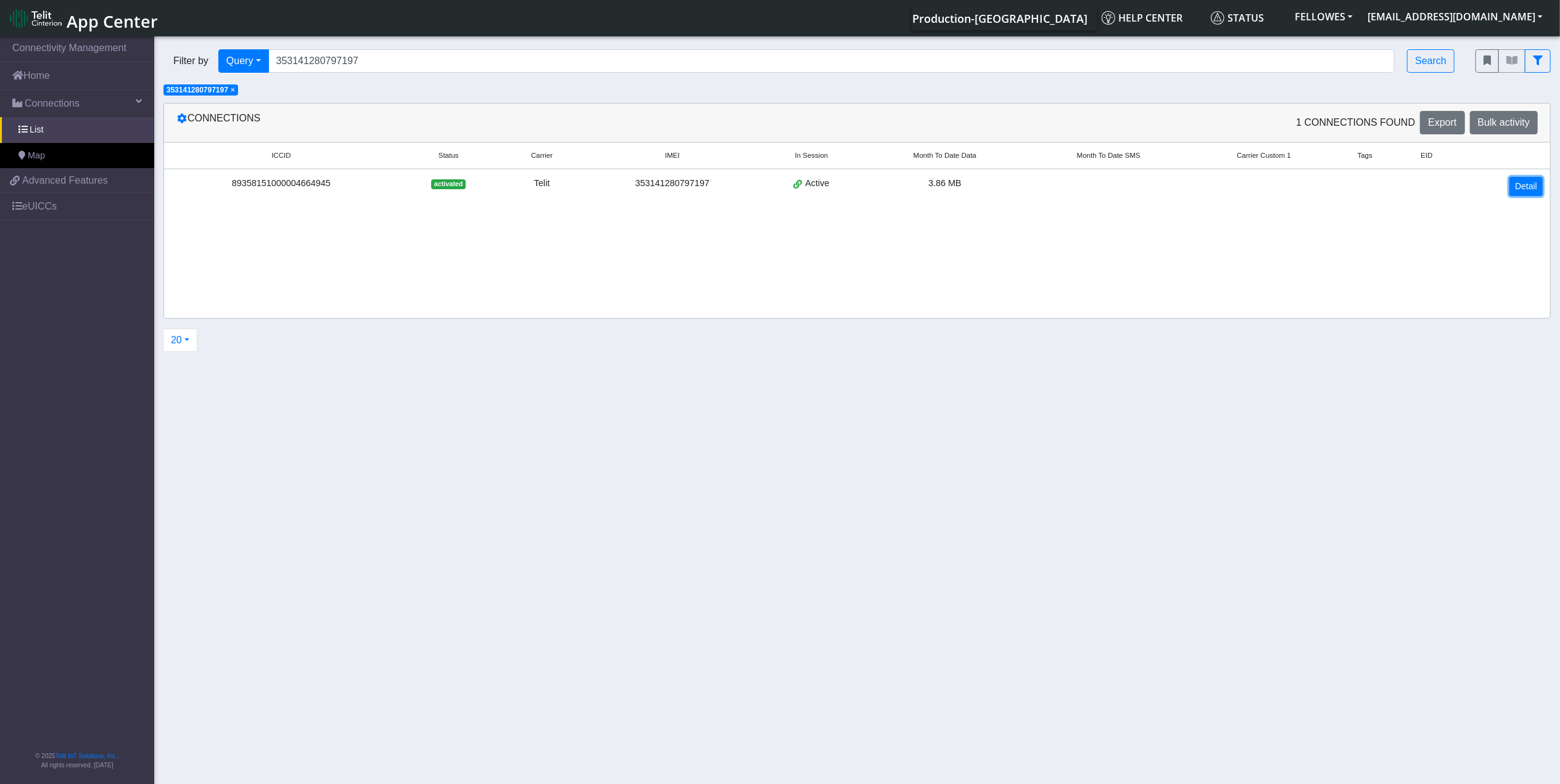
click at [1521, 192] on link "Detail" at bounding box center [1526, 186] width 34 height 19
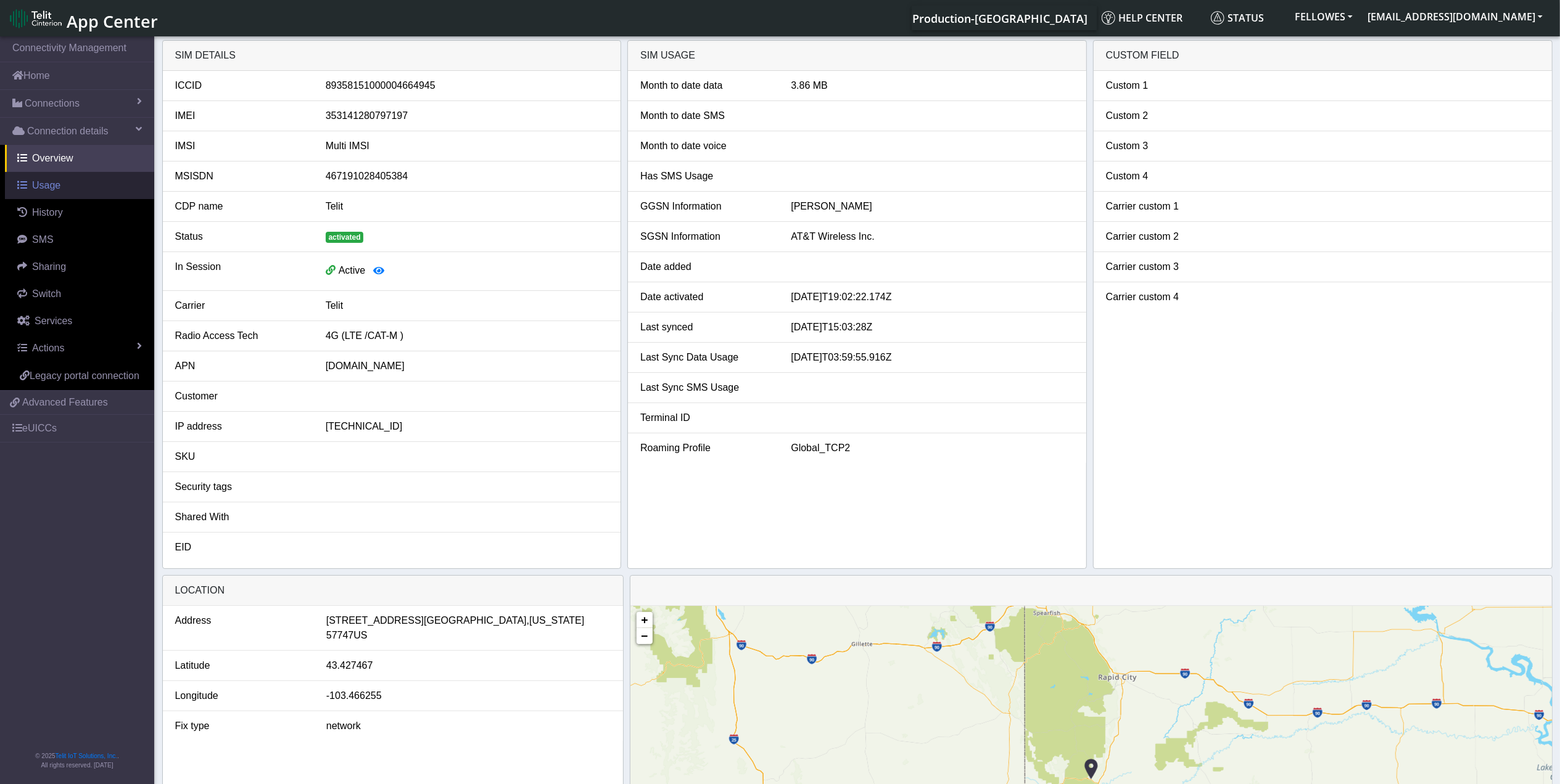
click at [59, 192] on link "Usage" at bounding box center [79, 186] width 149 height 28
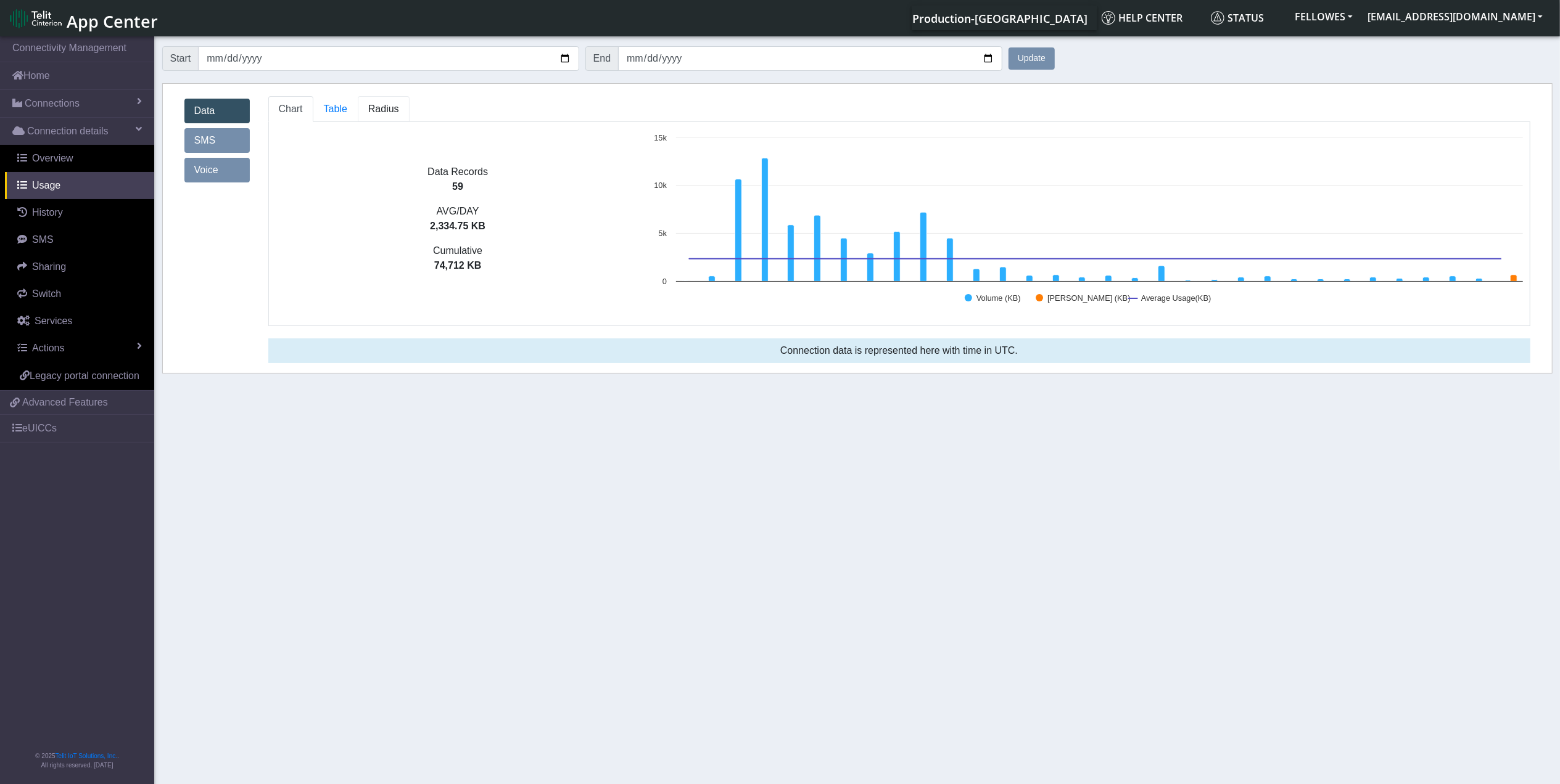
click at [347, 106] on span "Radius" at bounding box center [336, 108] width 24 height 11
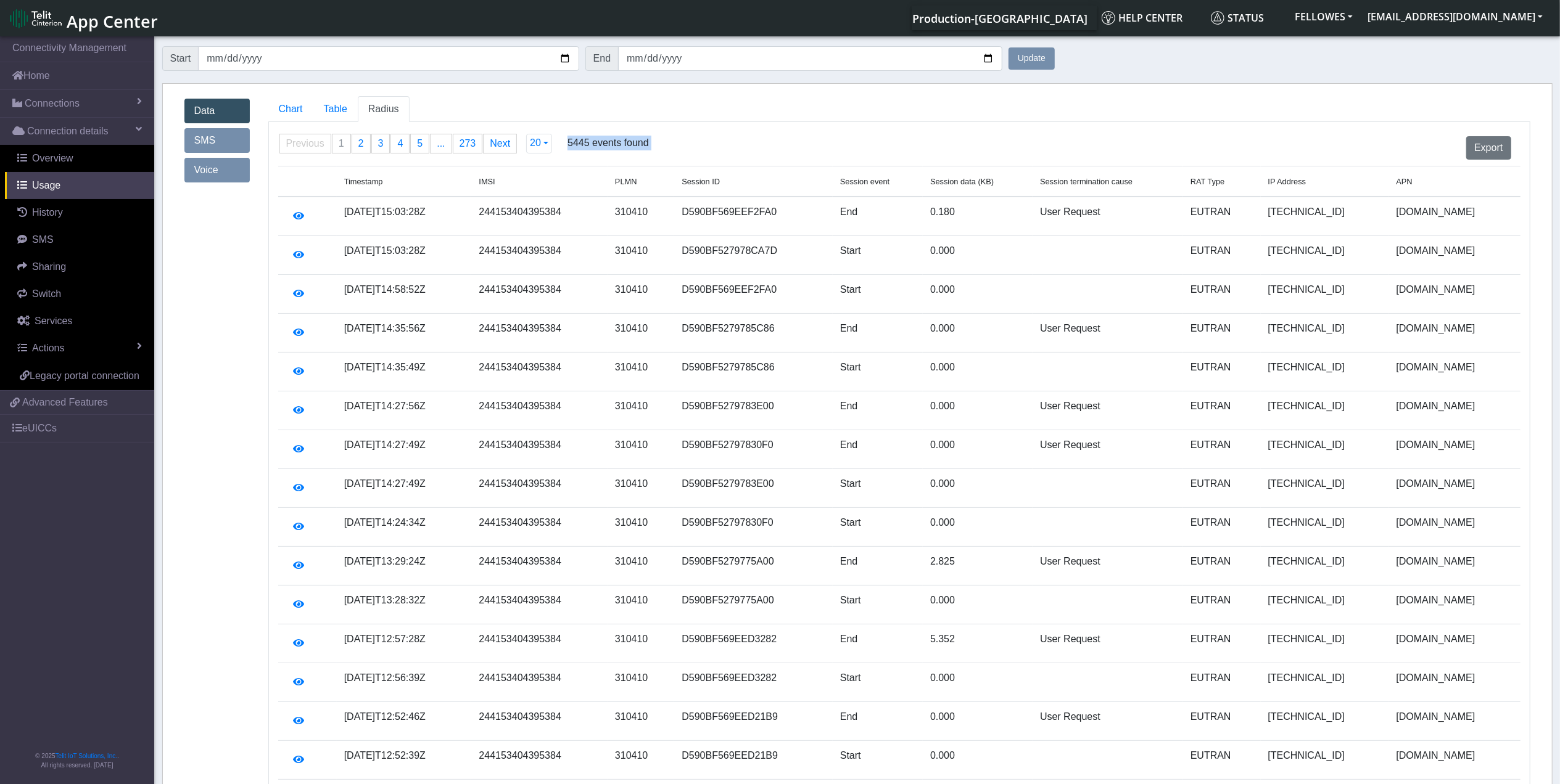
drag, startPoint x: 637, startPoint y: 142, endPoint x: 563, endPoint y: 144, distance: 74.0
click at [563, 144] on div "Previous page 1 / 273 You're on page 1 page 2 page 3 page 4 page 5 page ... pag…" at bounding box center [899, 148] width 1260 height 34
drag, startPoint x: 563, startPoint y: 144, endPoint x: 697, endPoint y: 144, distance: 134.0
click at [697, 144] on div "Export" at bounding box center [1086, 148] width 868 height 24
drag, startPoint x: 643, startPoint y: 148, endPoint x: 556, endPoint y: 151, distance: 87.1
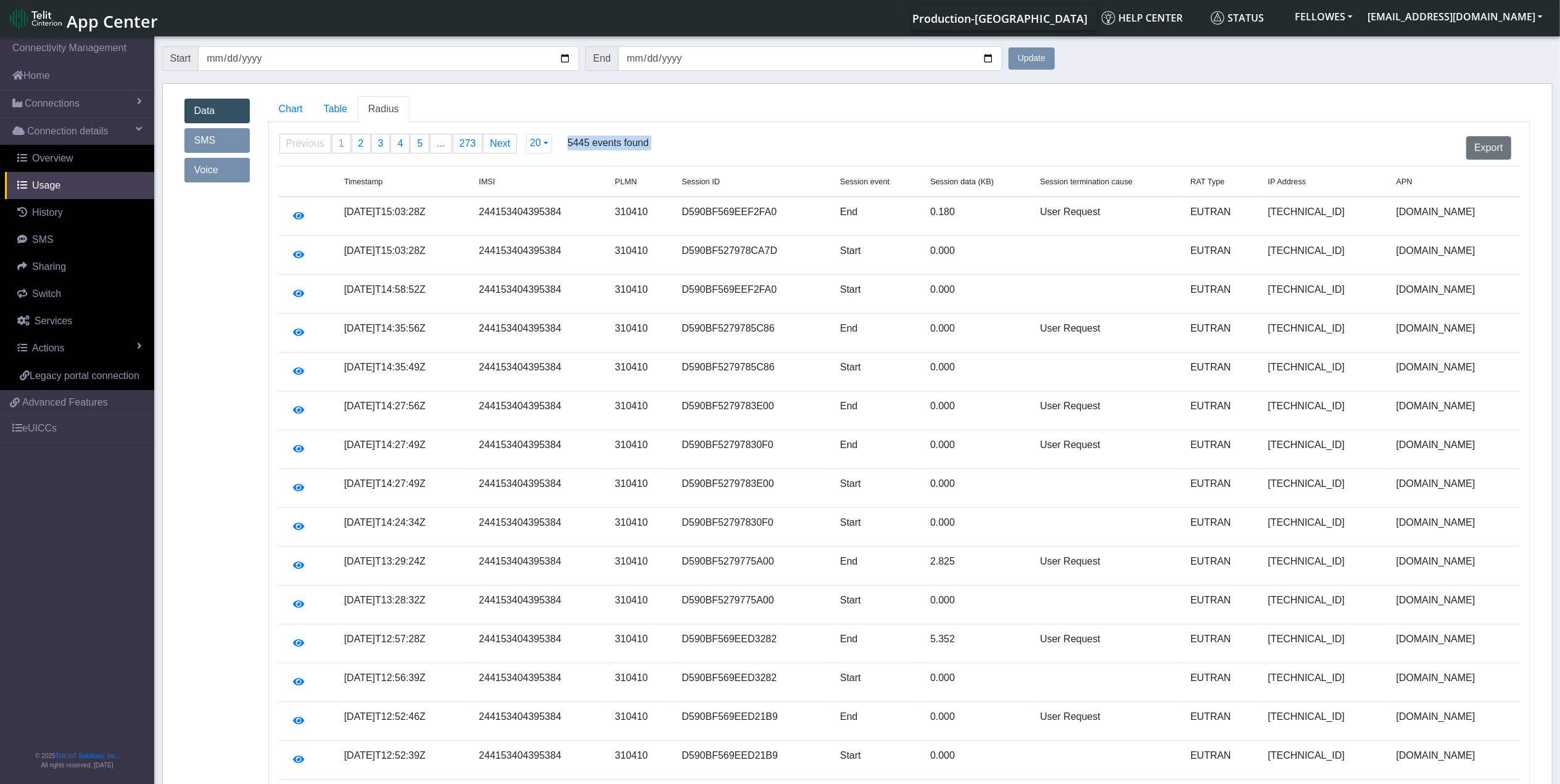
click at [556, 151] on div "Previous page 1 / 273 You're on page 1 page 2 page 3 page 4 page 5 page ... pag…" at bounding box center [899, 148] width 1260 height 34
drag, startPoint x: 556, startPoint y: 151, endPoint x: 792, endPoint y: 146, distance: 236.1
click at [792, 146] on div "Export" at bounding box center [1086, 148] width 868 height 24
click at [62, 109] on span "Connections" at bounding box center [52, 103] width 55 height 15
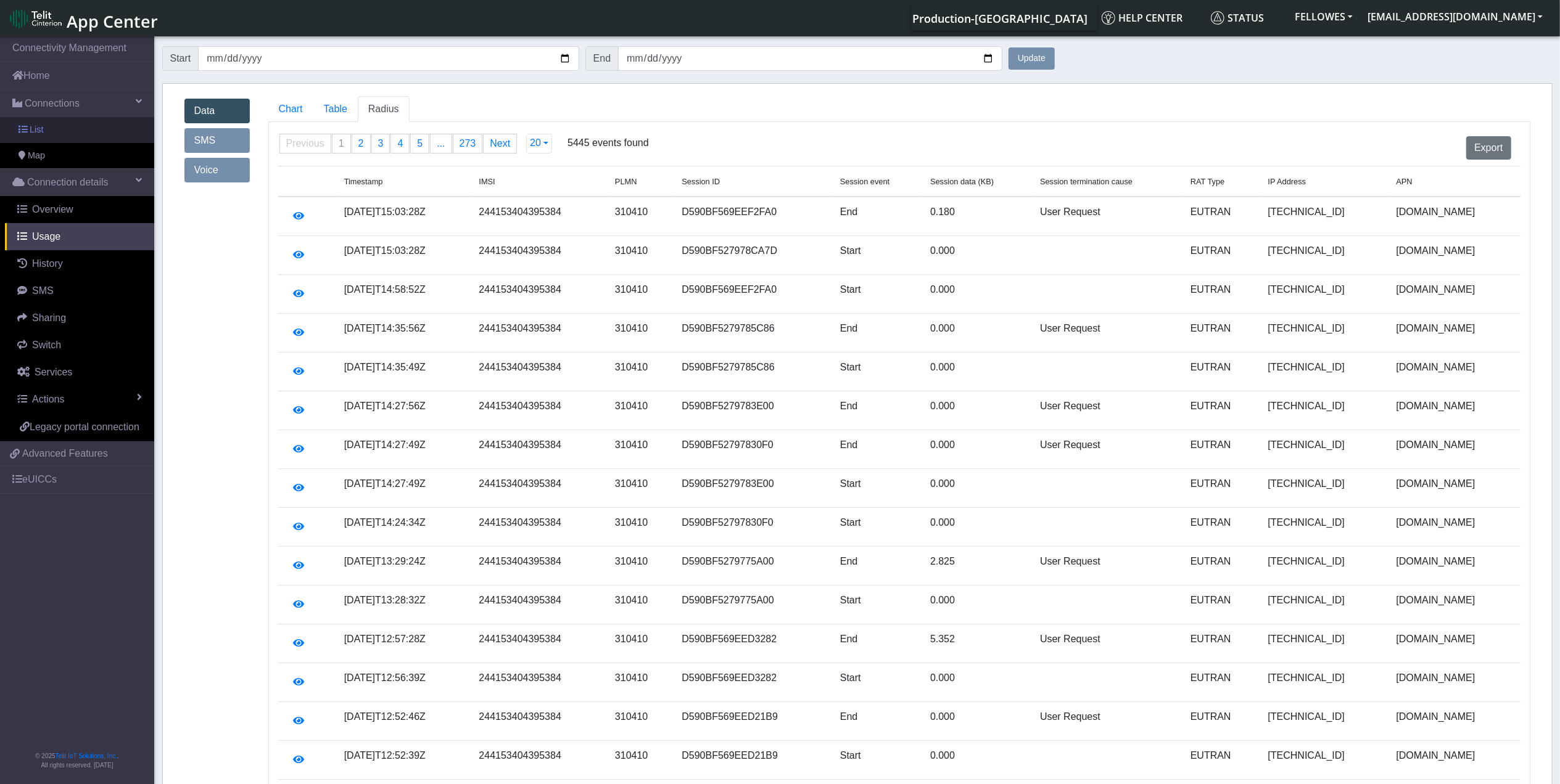
click at [68, 121] on link "List" at bounding box center [77, 130] width 154 height 26
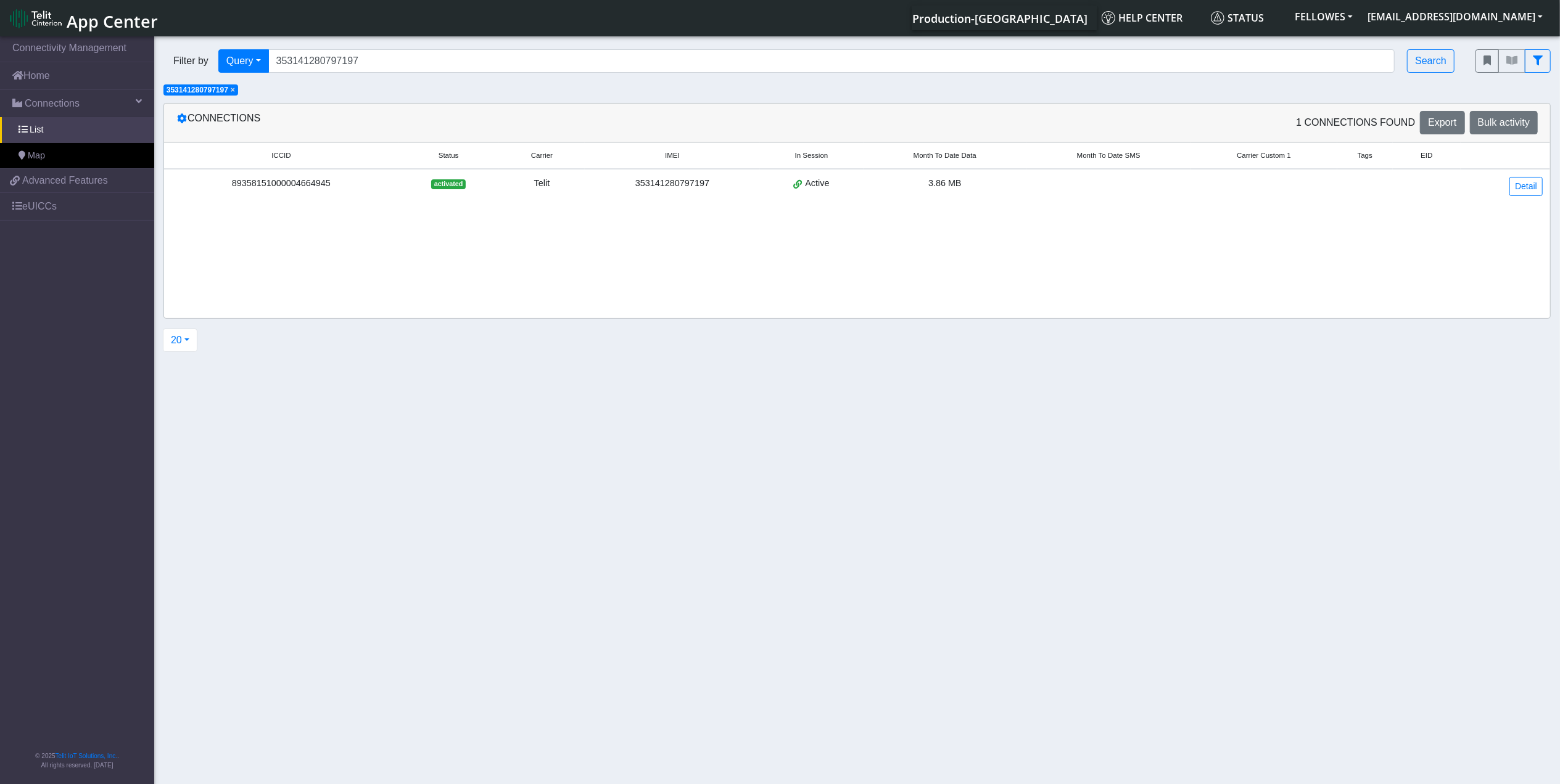
click at [234, 94] on span "×" at bounding box center [233, 90] width 4 height 9
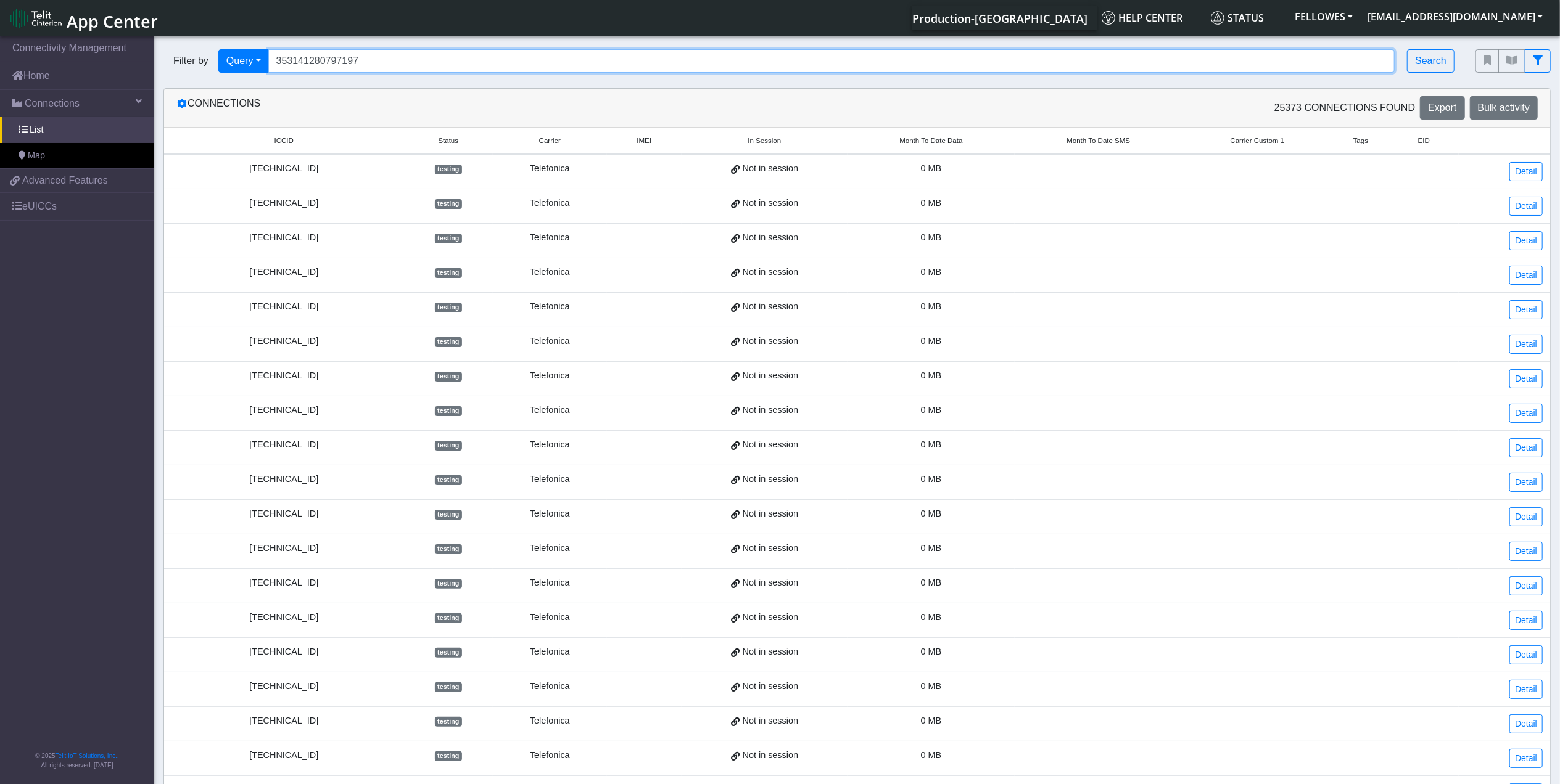
click at [369, 59] on input "353141280797197" at bounding box center [831, 61] width 1126 height 24
type input "353141288000636"
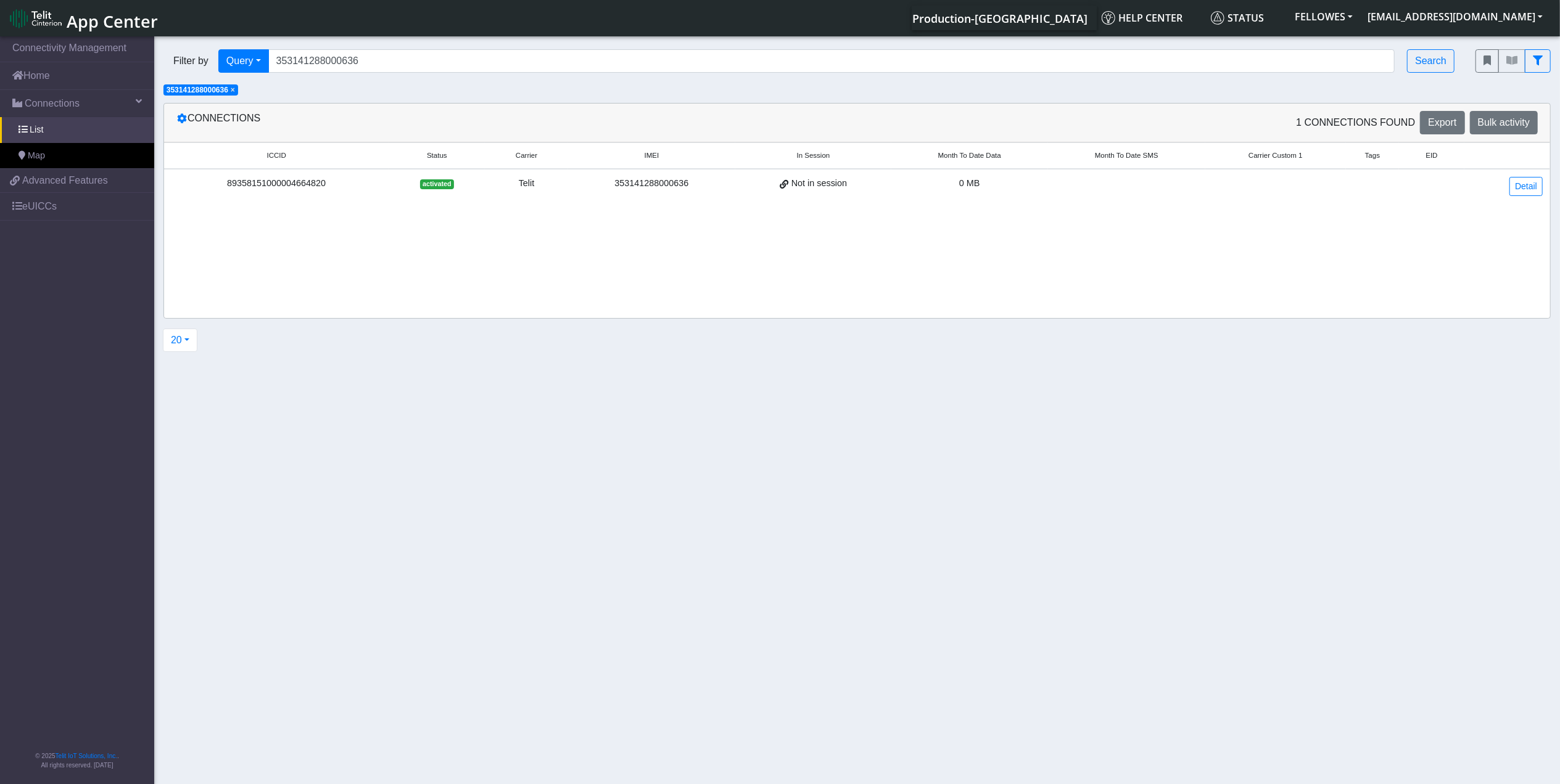
click at [1523, 175] on td "Detail" at bounding box center [1507, 185] width 86 height 34
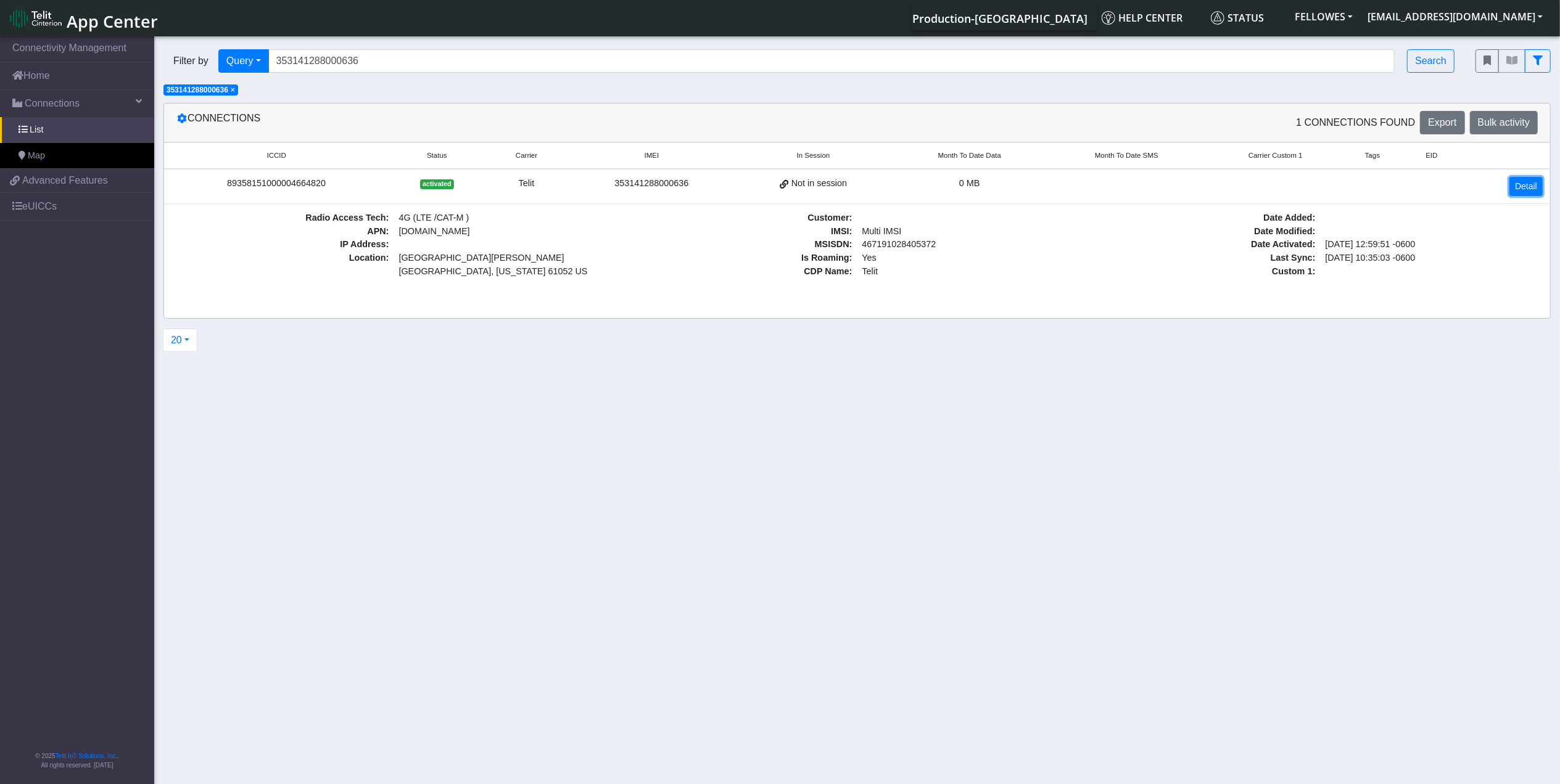
click at [1510, 191] on link "Detail" at bounding box center [1526, 186] width 34 height 19
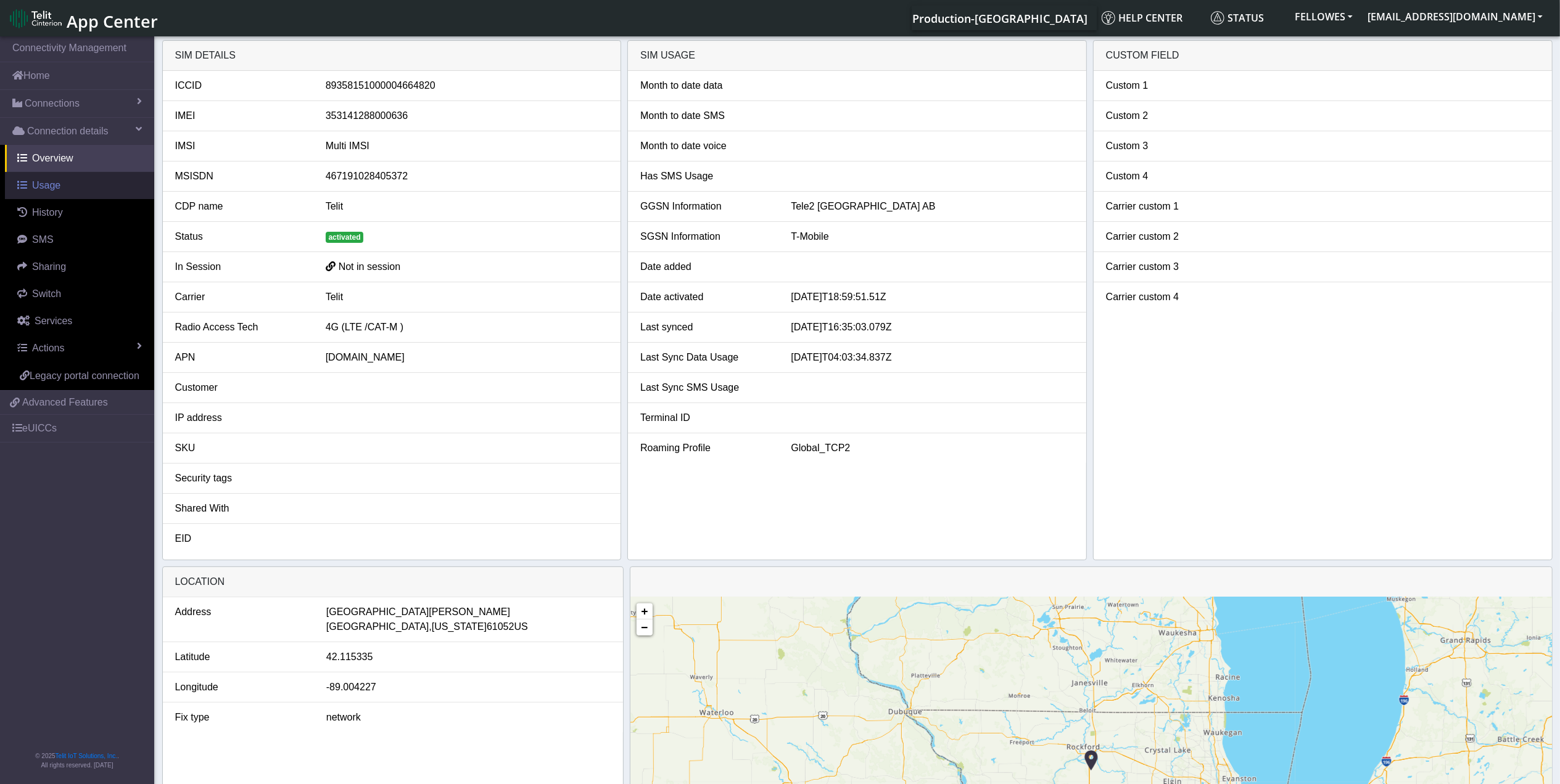
click at [85, 185] on link "Usage" at bounding box center [79, 186] width 149 height 28
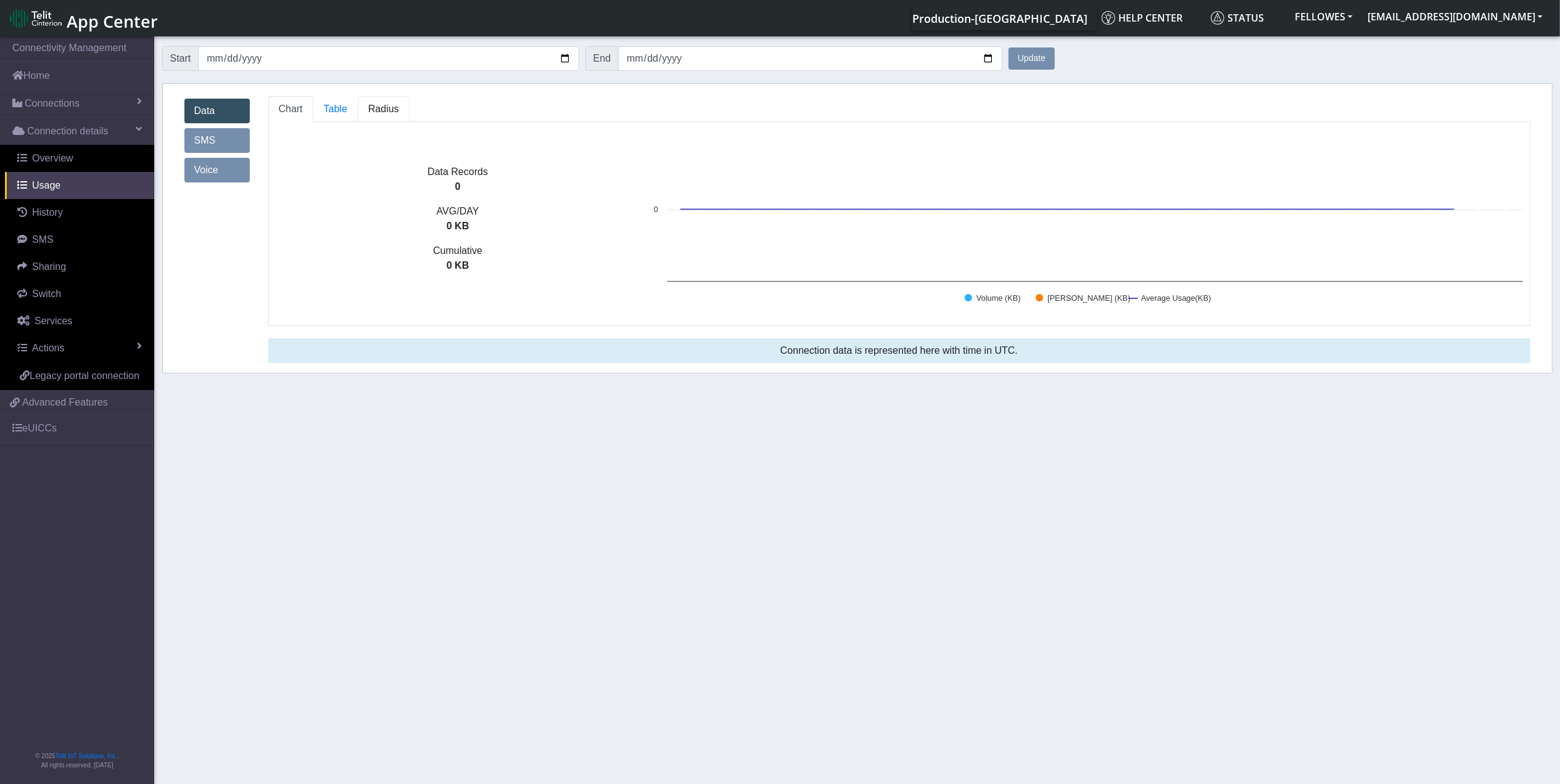
click at [347, 112] on span "Radius" at bounding box center [336, 108] width 24 height 11
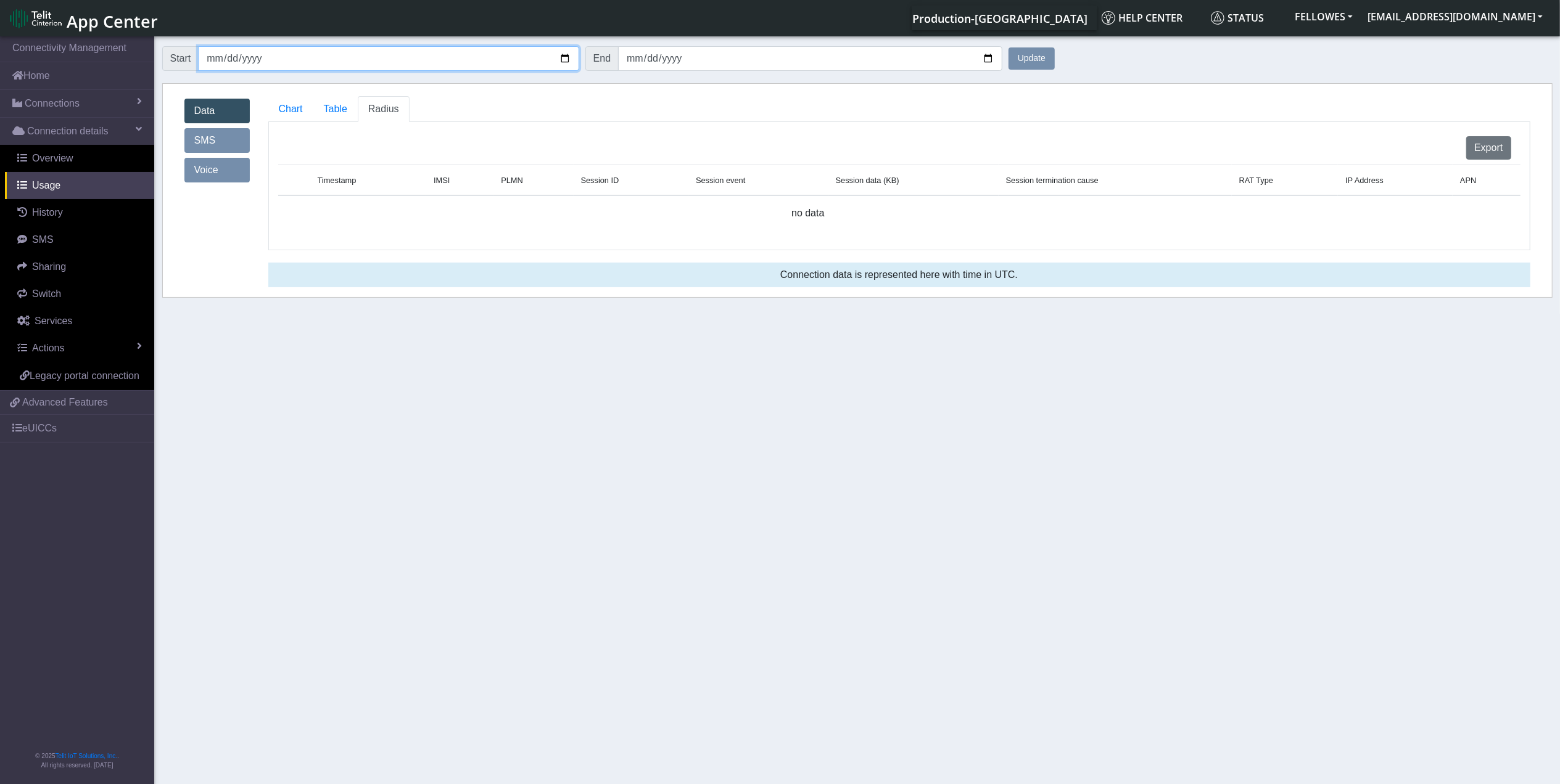
click at [214, 60] on input "2025-07-11" at bounding box center [388, 58] width 380 height 25
type input "2025-05-11"
click at [1008, 47] on button "Update" at bounding box center [1031, 58] width 46 height 23
click at [1025, 50] on button "Update" at bounding box center [1031, 58] width 46 height 23
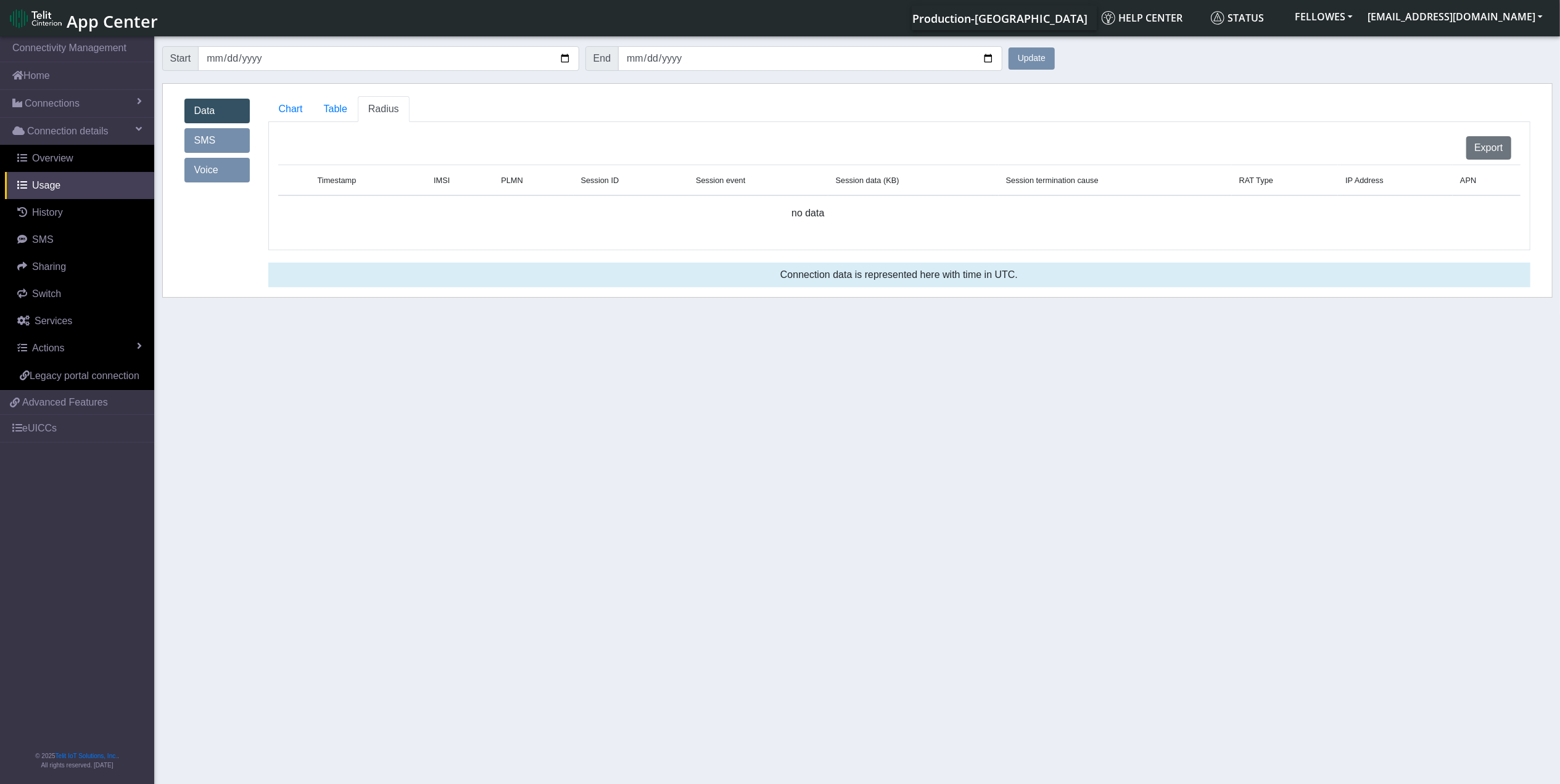
click at [1025, 50] on button "Update" at bounding box center [1031, 58] width 46 height 23
click at [1024, 50] on button "Update" at bounding box center [1031, 58] width 46 height 23
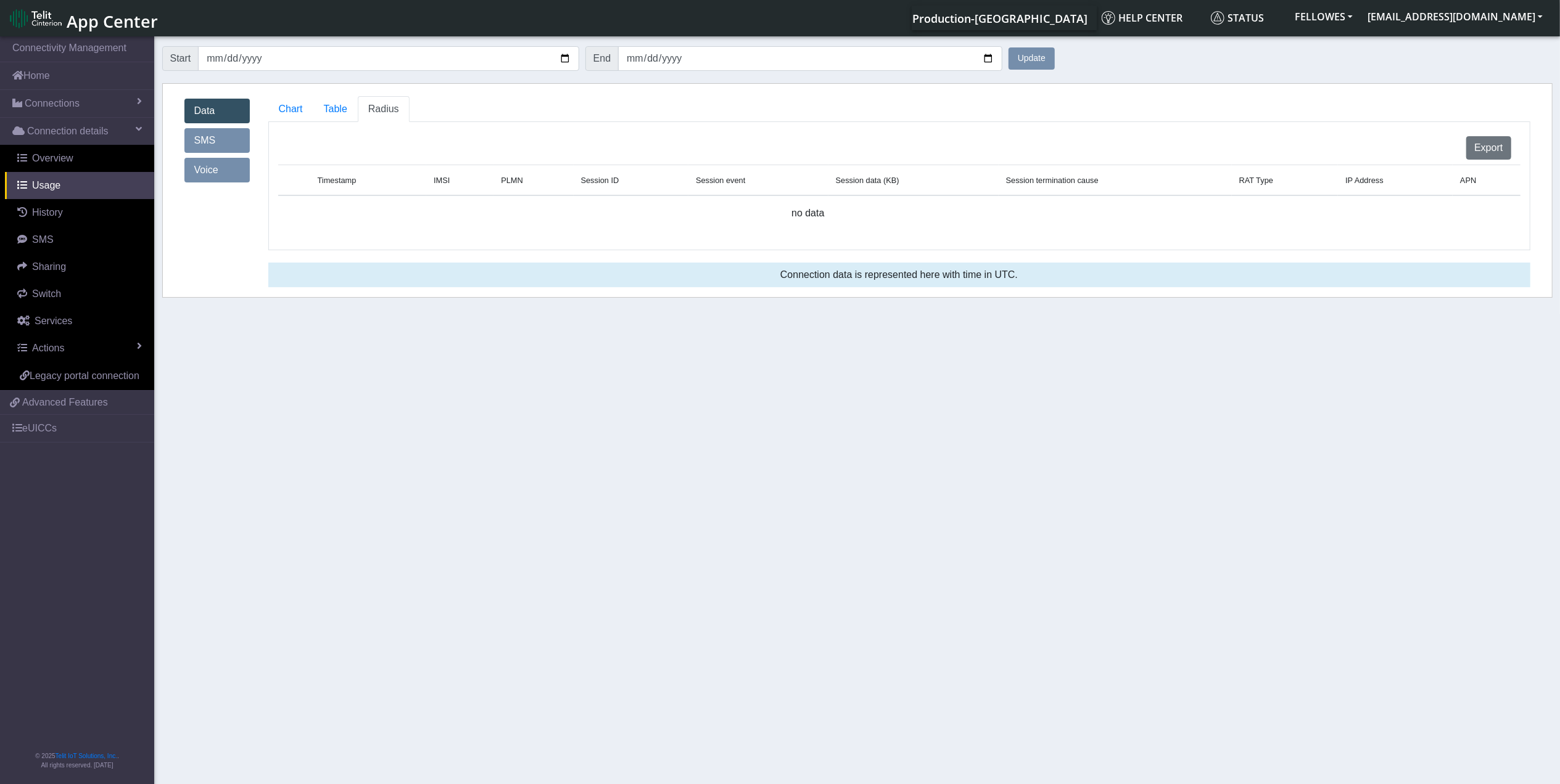
click at [1024, 50] on button "Update" at bounding box center [1031, 58] width 46 height 23
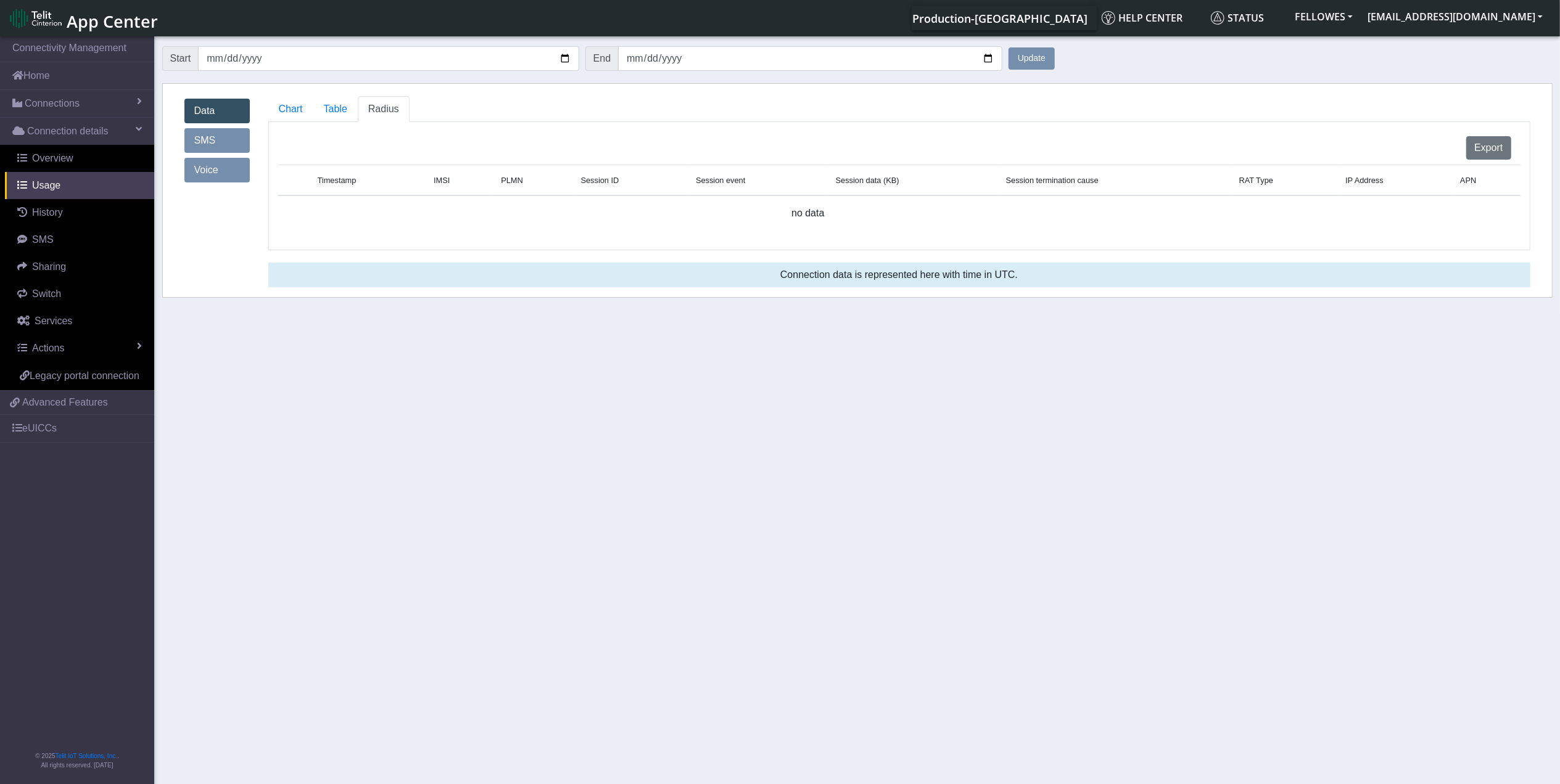
click at [1024, 50] on button "Update" at bounding box center [1031, 58] width 46 height 23
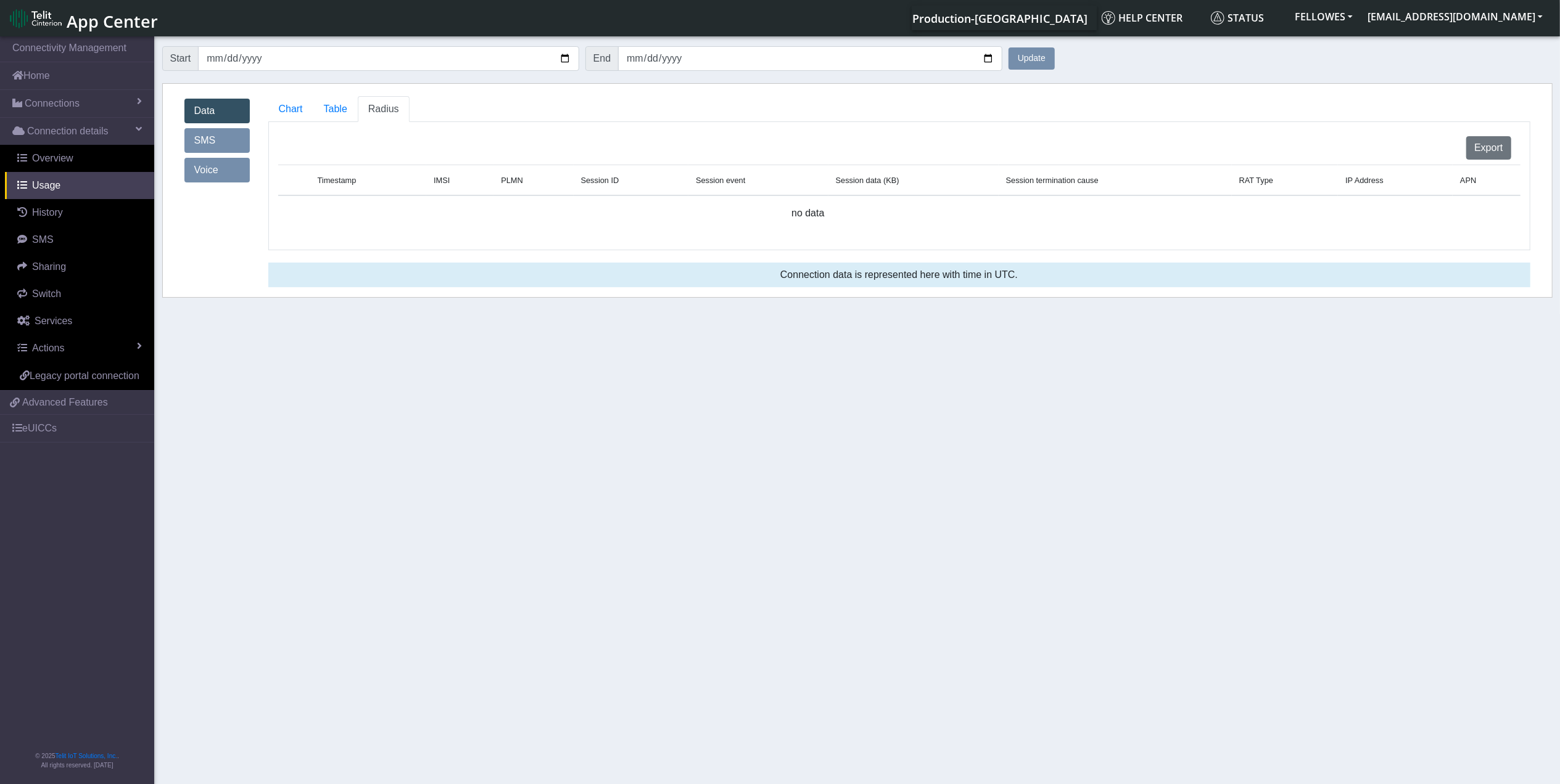
click at [1009, 64] on button "Update" at bounding box center [1031, 58] width 46 height 23
click at [215, 57] on input "2025-05-11" at bounding box center [388, 58] width 380 height 25
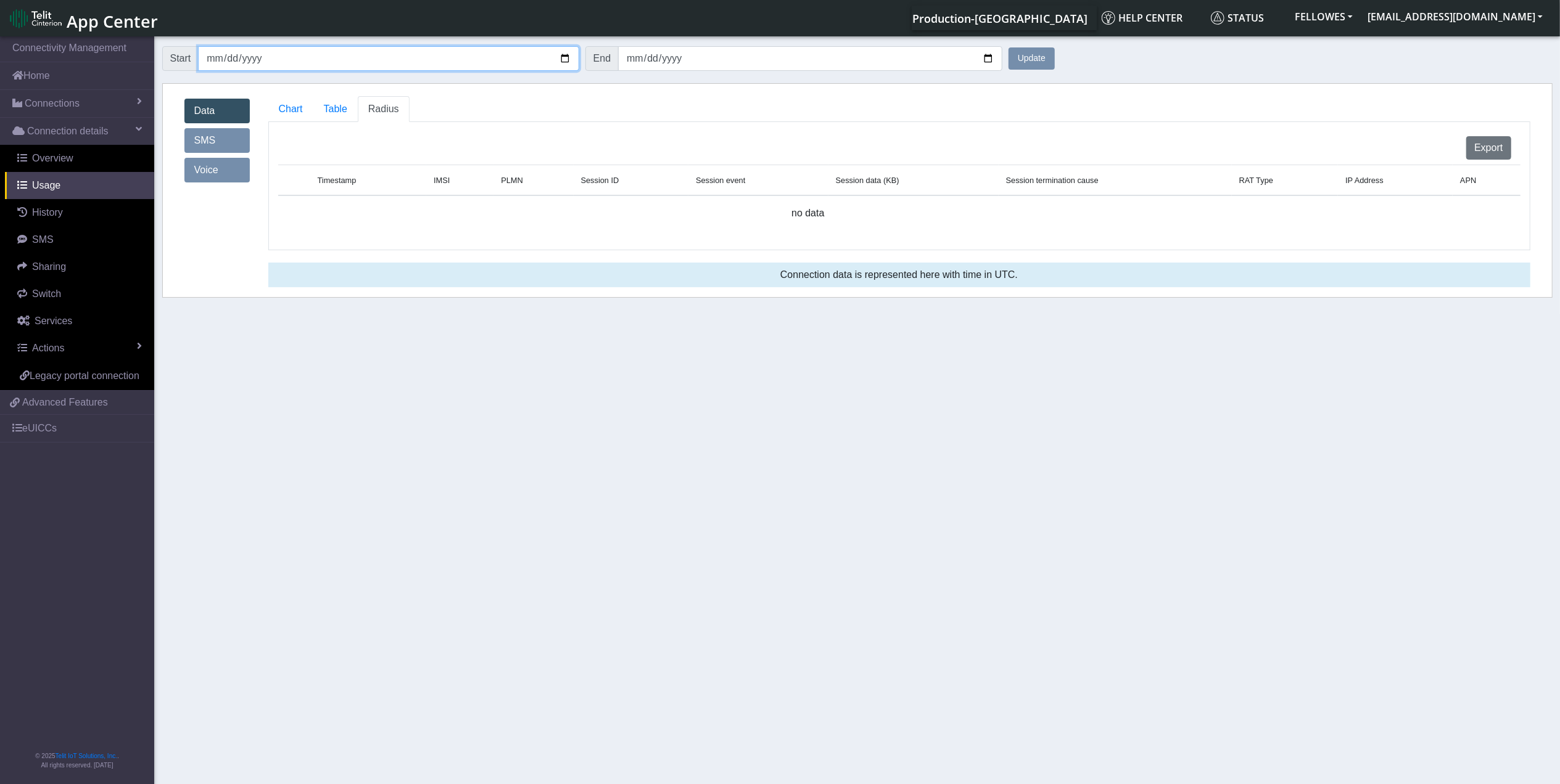
click at [215, 57] on input "2025-05-11" at bounding box center [388, 58] width 380 height 25
type input "2025-01-11"
click at [1008, 47] on button "Update" at bounding box center [1031, 58] width 46 height 23
click at [265, 55] on input "2025-01-11" at bounding box center [388, 58] width 380 height 25
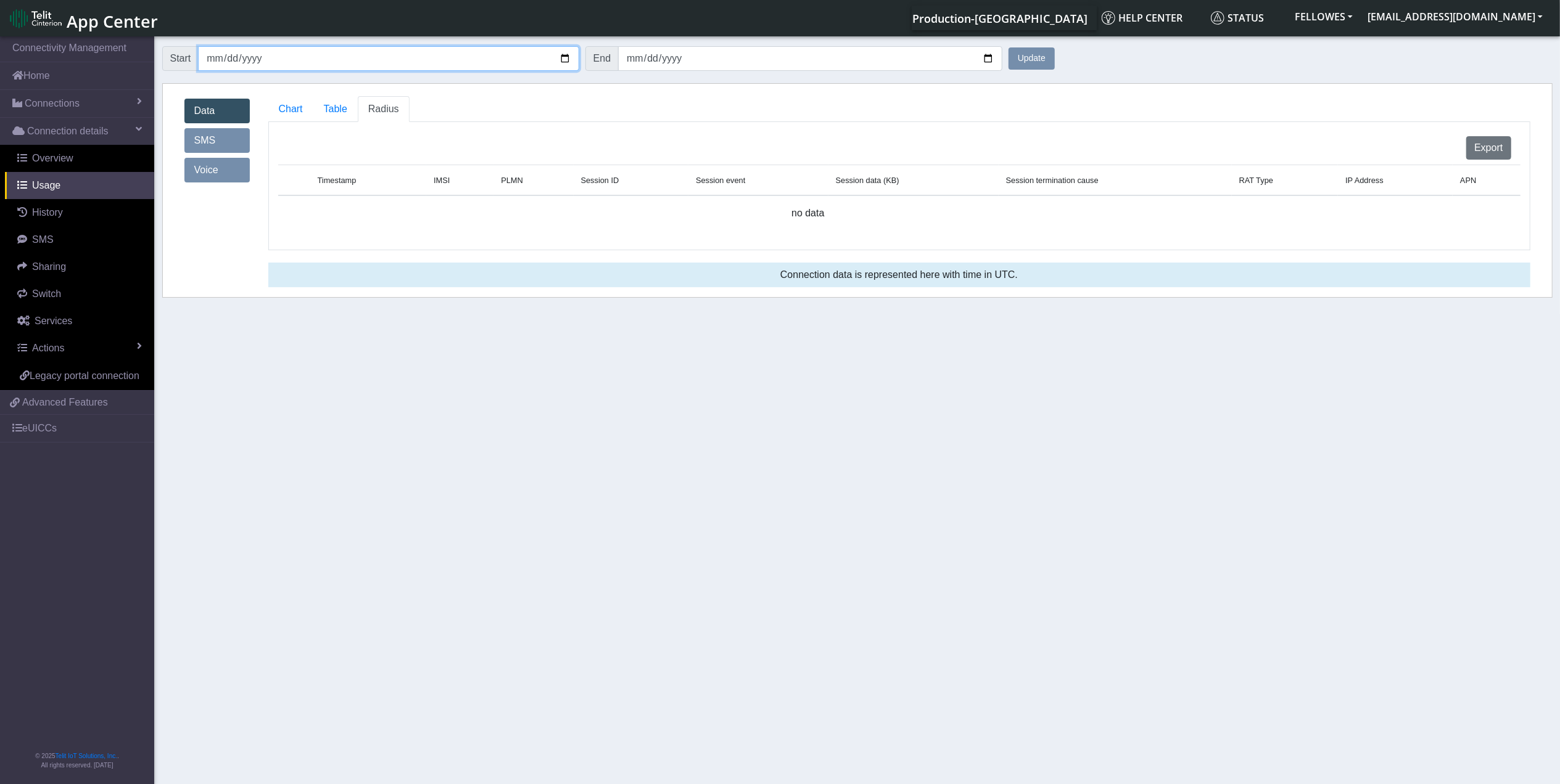
click at [251, 59] on input "2025-01-11" at bounding box center [388, 58] width 380 height 25
click at [69, 159] on span "Overview" at bounding box center [53, 158] width 41 height 11
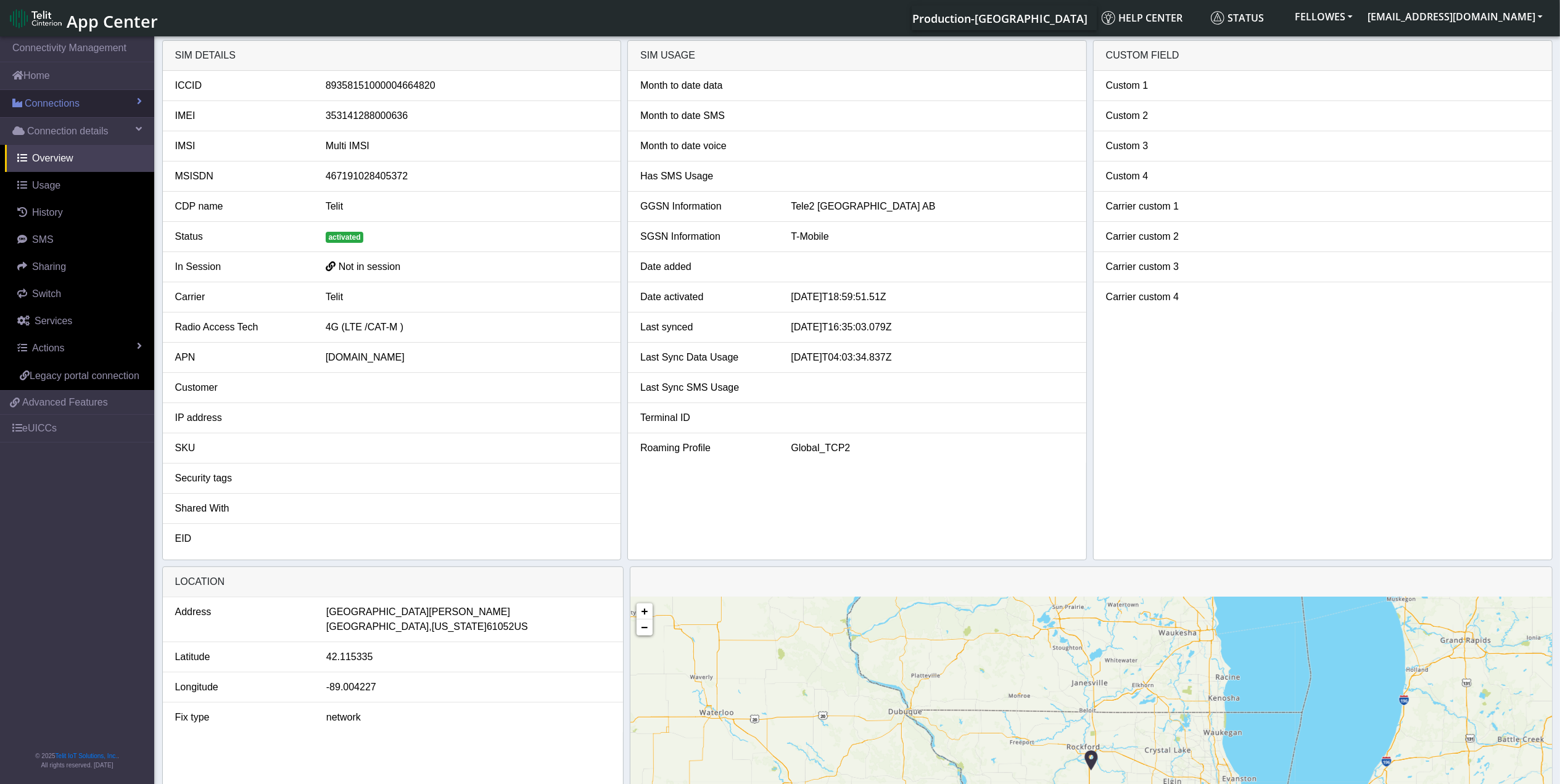
click at [79, 101] on link "Connections" at bounding box center [77, 103] width 154 height 28
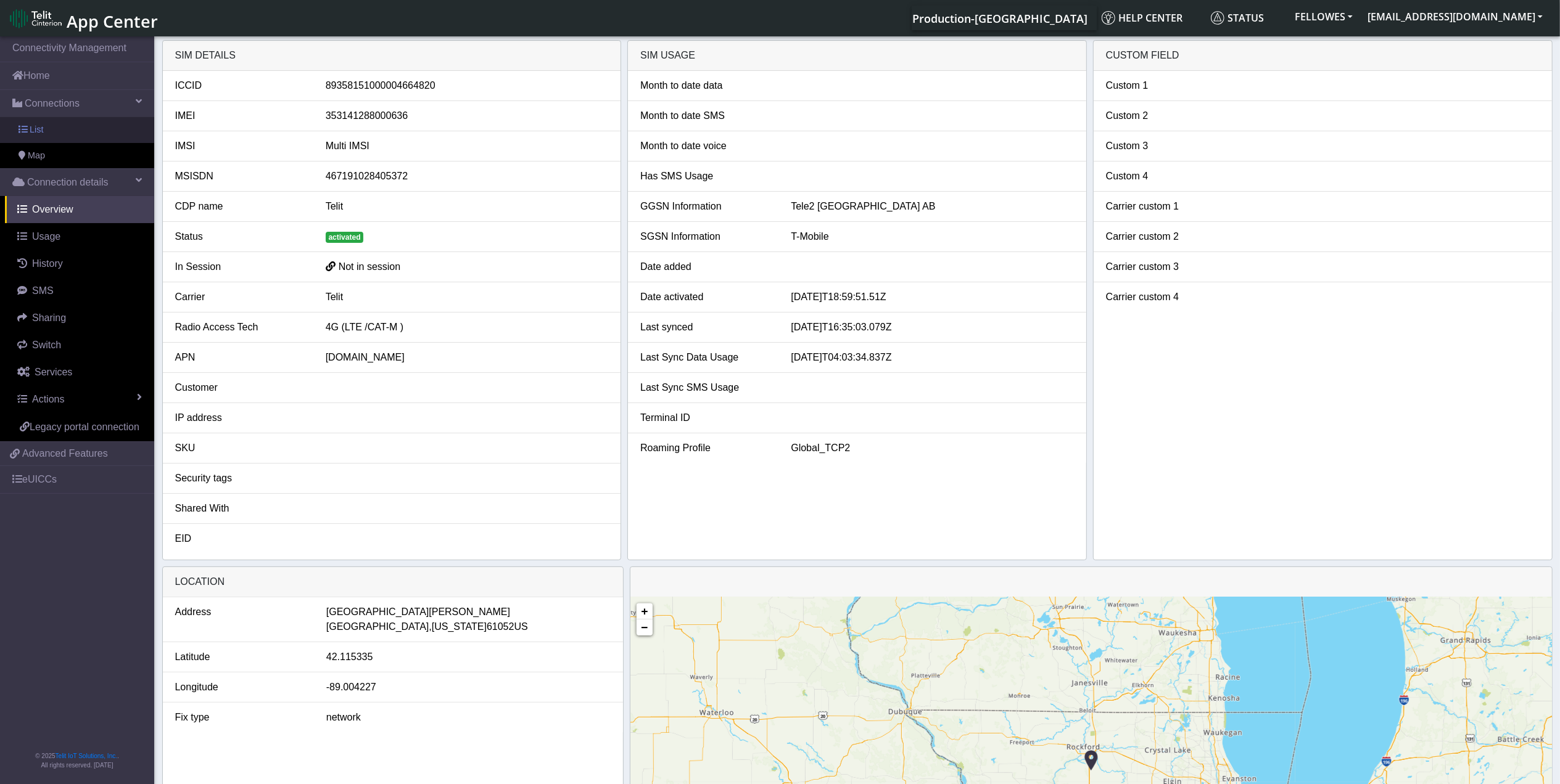
click at [90, 131] on link "List" at bounding box center [77, 130] width 154 height 26
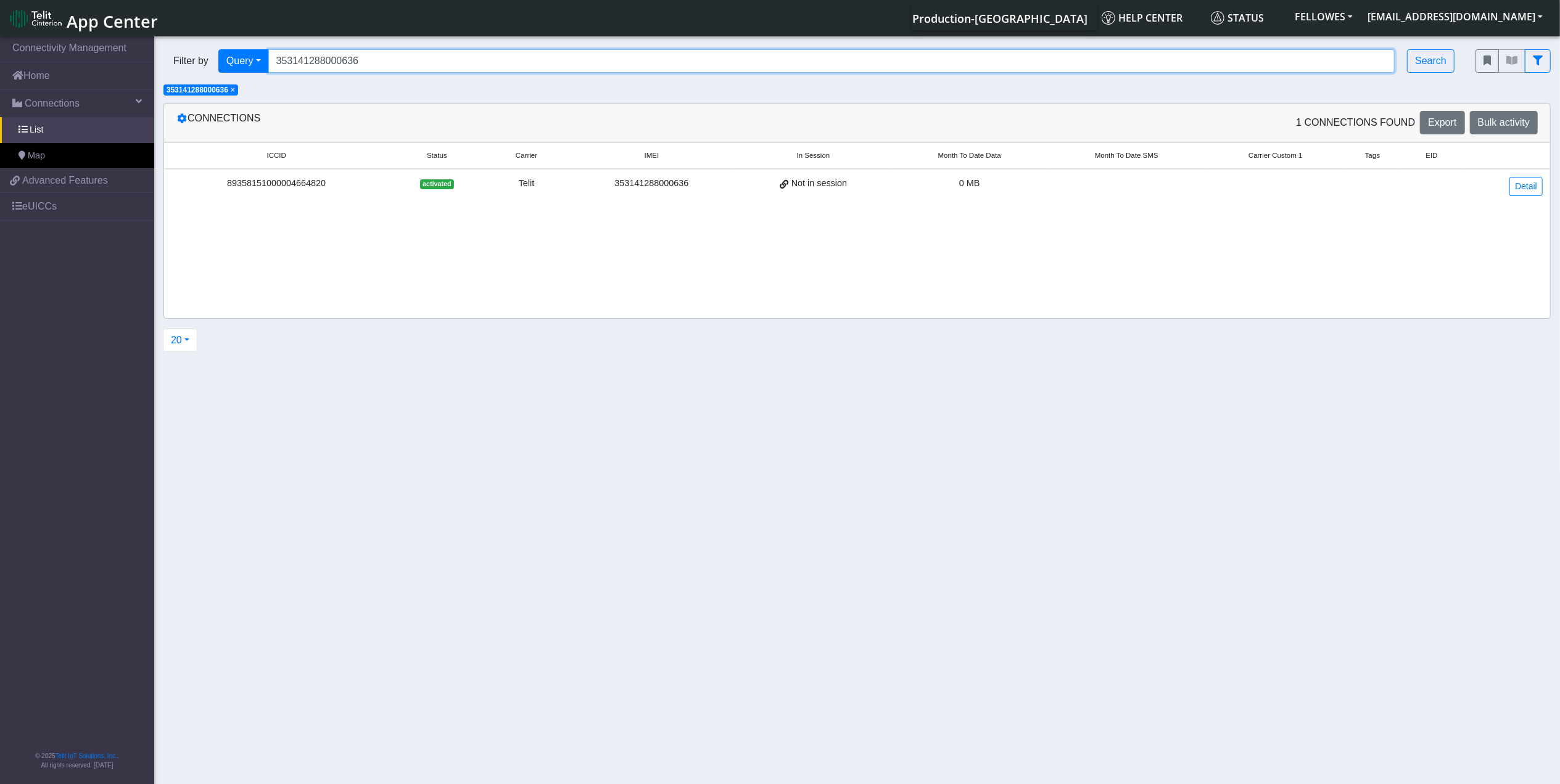
click at [364, 57] on input "353141288000636" at bounding box center [831, 61] width 1126 height 24
paste input "89358151000004664945"
type input "89358151000004664945"
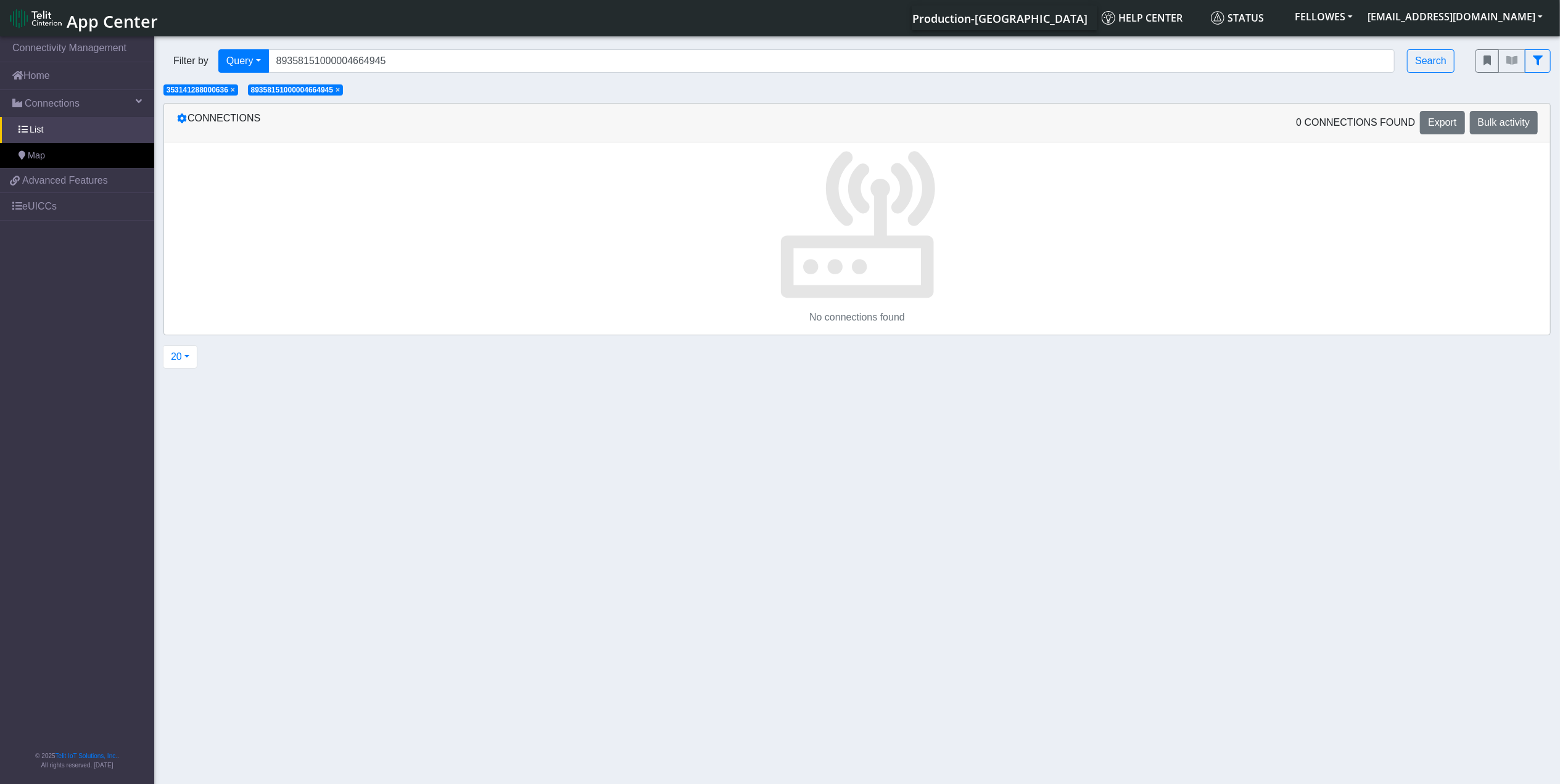
click at [233, 89] on span "×" at bounding box center [233, 90] width 4 height 9
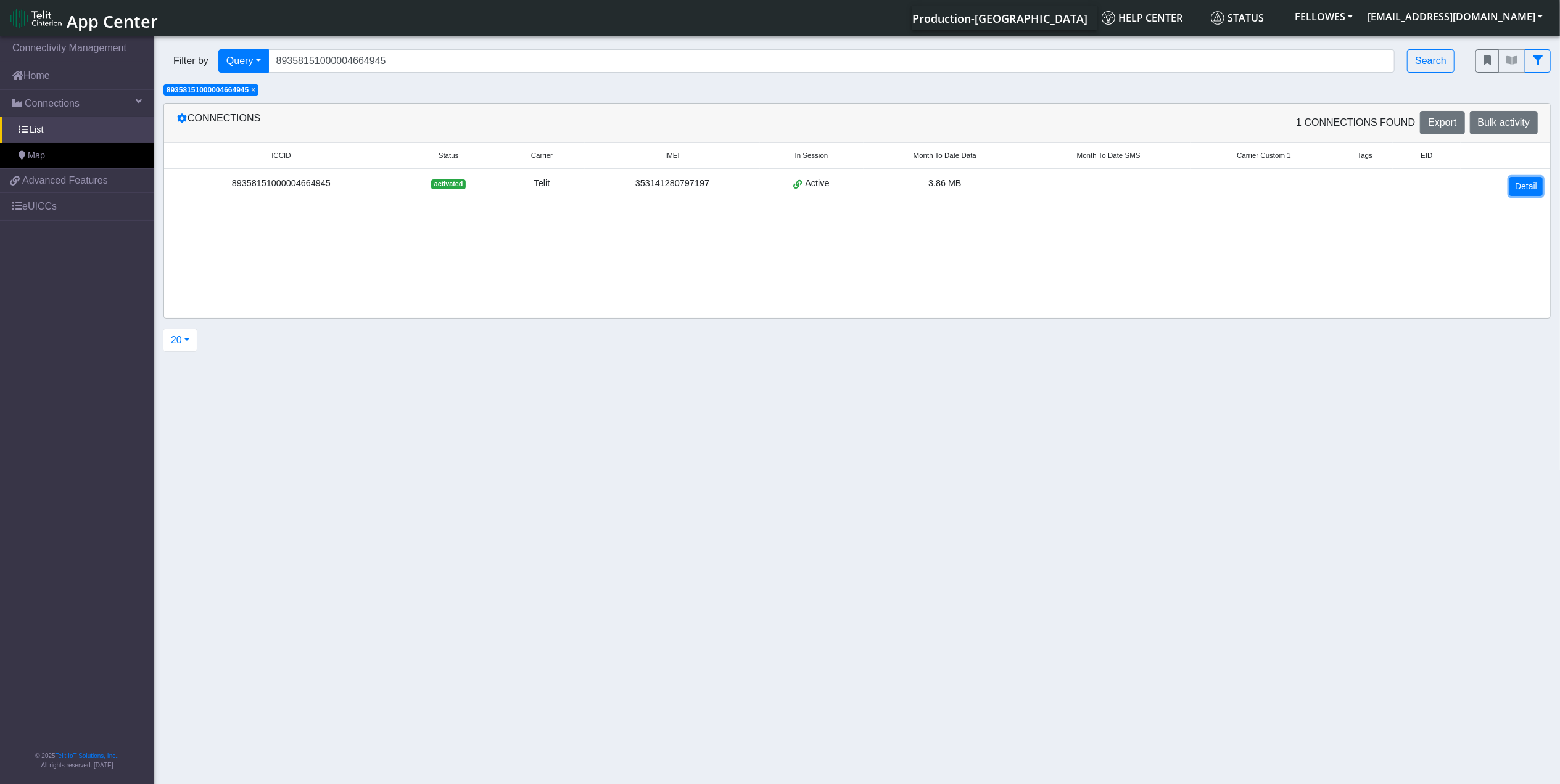
click at [1533, 186] on link "Detail" at bounding box center [1526, 186] width 34 height 19
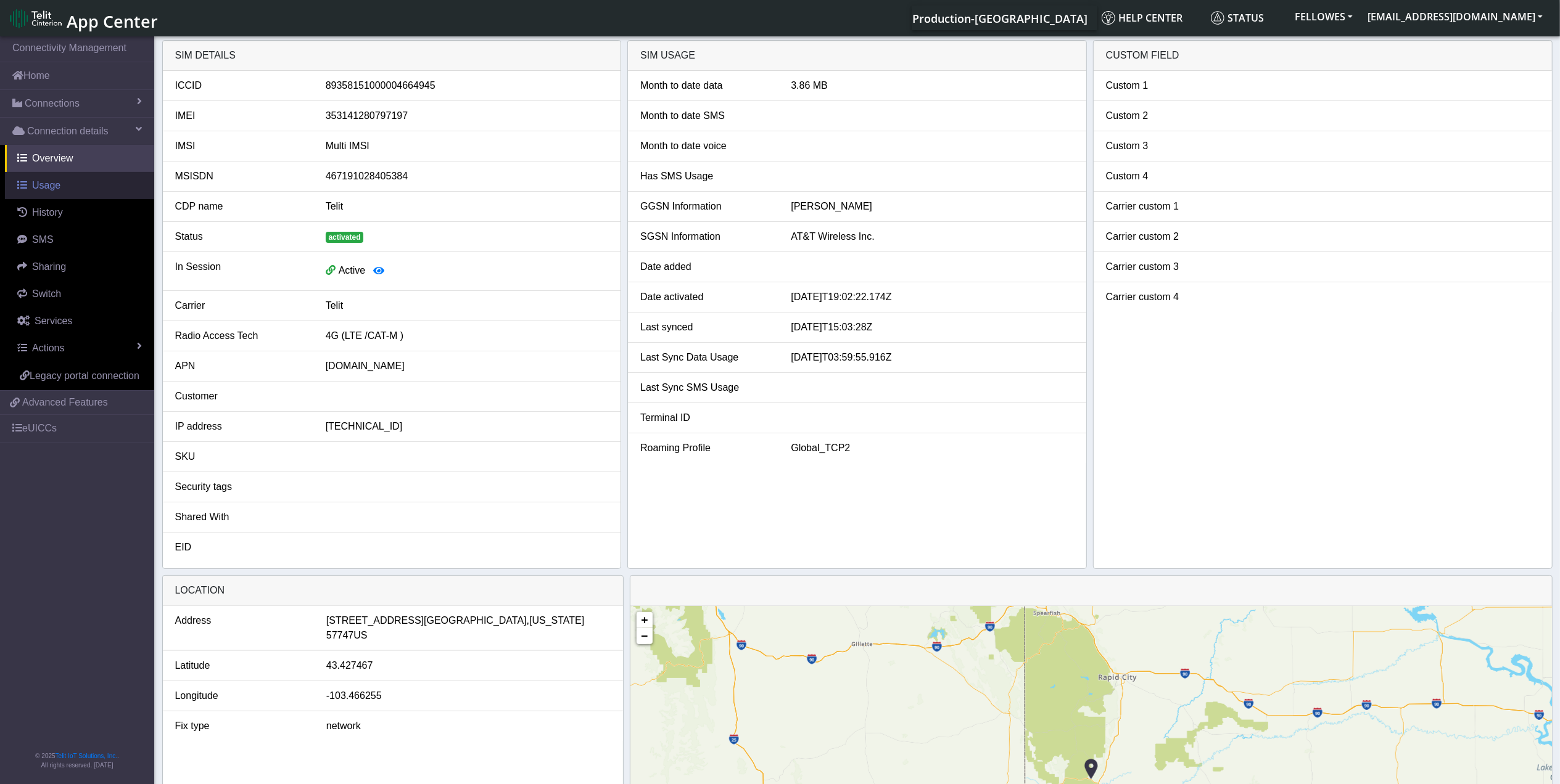
click at [75, 187] on link "Usage" at bounding box center [79, 186] width 149 height 28
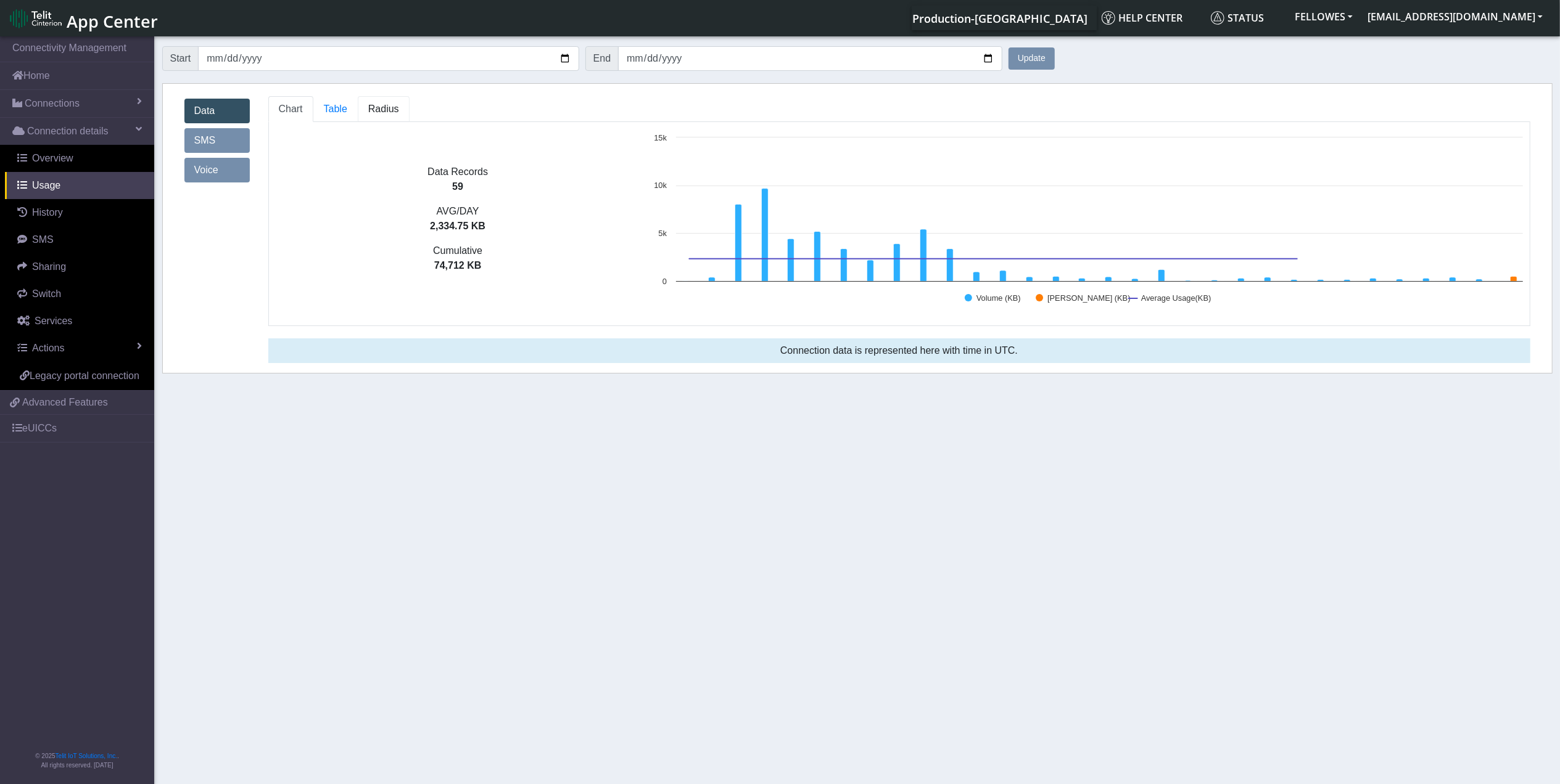
click at [347, 114] on span "Radius" at bounding box center [336, 108] width 24 height 11
